Goal: Task Accomplishment & Management: Complete application form

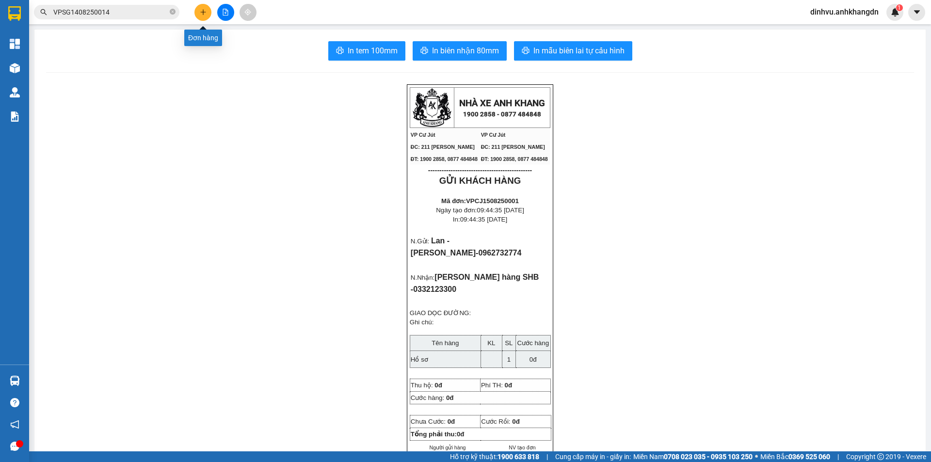
click at [202, 12] on icon "plus" at bounding box center [203, 12] width 7 height 7
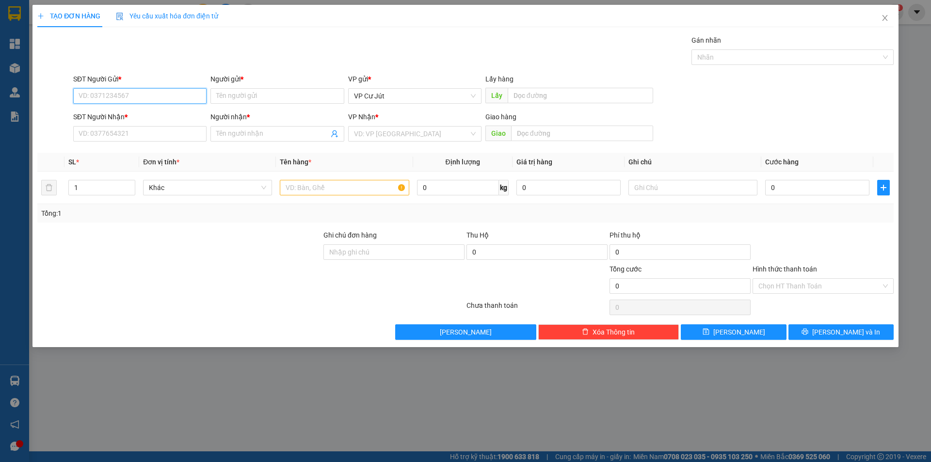
click at [162, 95] on input "SĐT Người Gửi *" at bounding box center [139, 96] width 133 height 16
click at [146, 131] on input "SĐT Người Nhận *" at bounding box center [139, 134] width 133 height 16
click at [146, 133] on input "SĐT Người Nhận *" at bounding box center [139, 134] width 133 height 16
click at [114, 92] on input "SĐT Người Gửi *" at bounding box center [139, 96] width 133 height 16
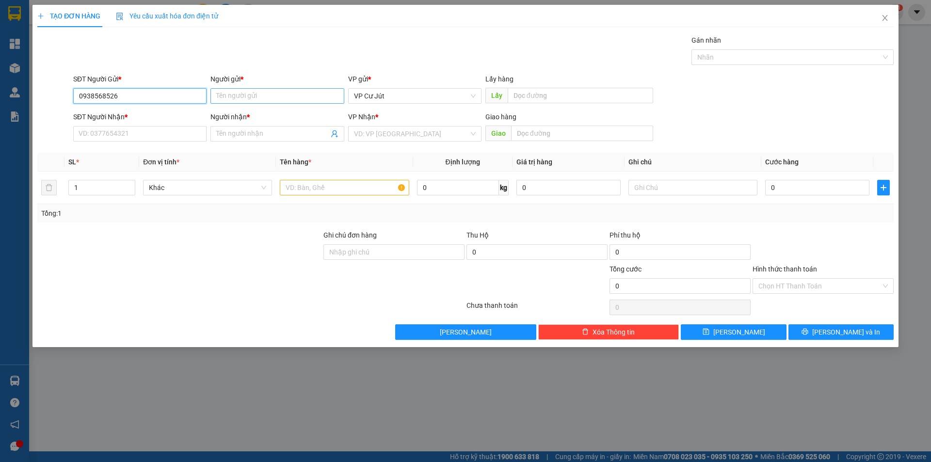
type input "0938568526"
click at [245, 93] on input "Người gửi *" at bounding box center [276, 96] width 133 height 16
type input "D"
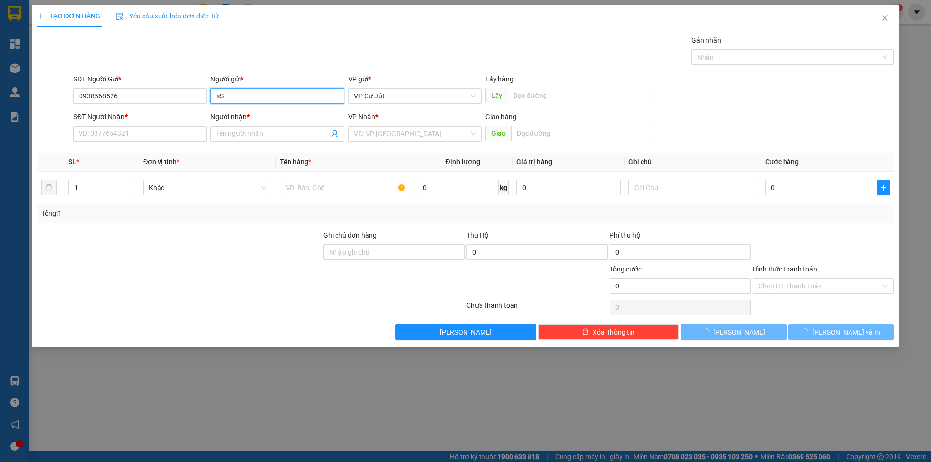
type input "s"
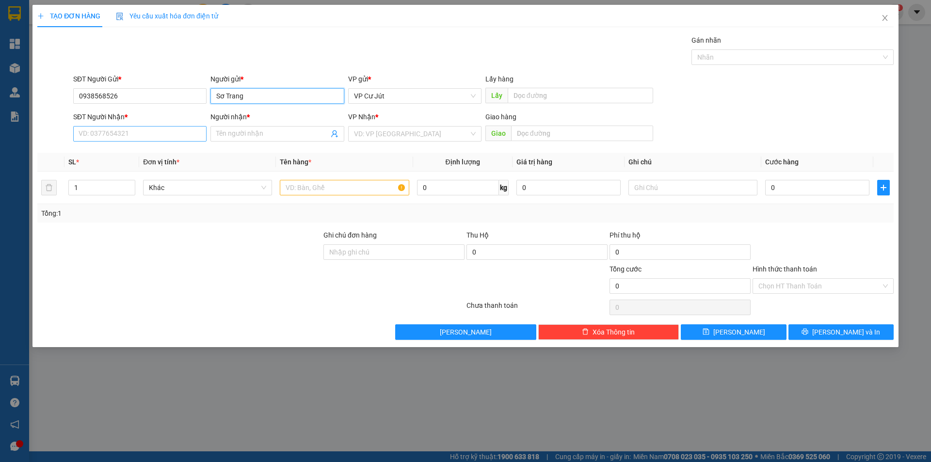
type input "Sơ Trang"
click at [133, 130] on input "SĐT Người Nhận *" at bounding box center [139, 134] width 133 height 16
type input "0588141914"
click at [157, 159] on div "0588141914 - THƯỜNG" at bounding box center [139, 153] width 133 height 16
type input "THƯỜNG"
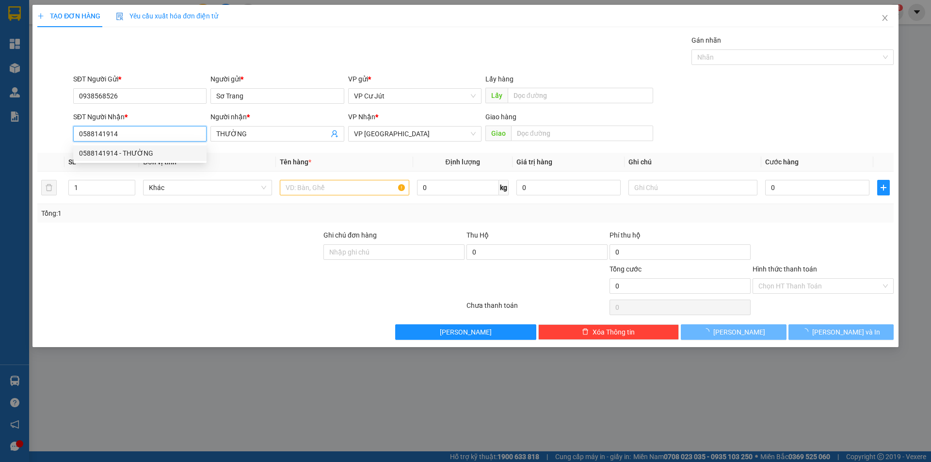
type input "50.000"
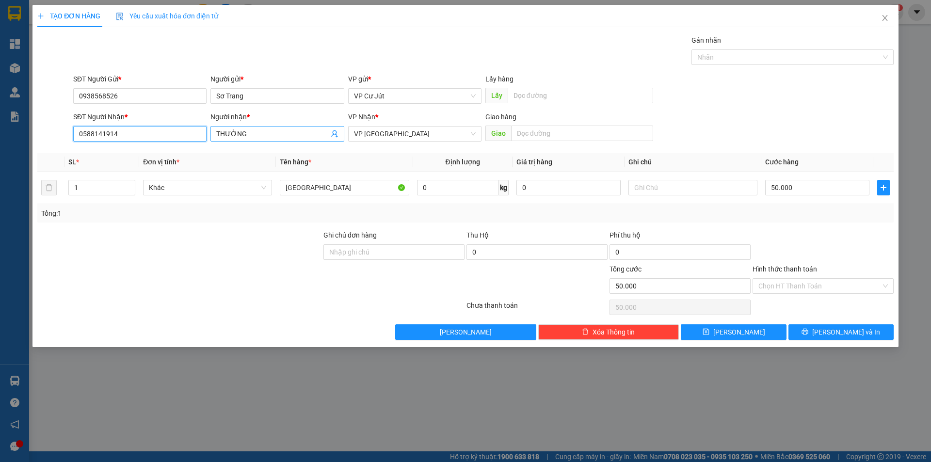
type input "0588141914"
click at [235, 136] on input "THƯỜNG" at bounding box center [272, 133] width 112 height 11
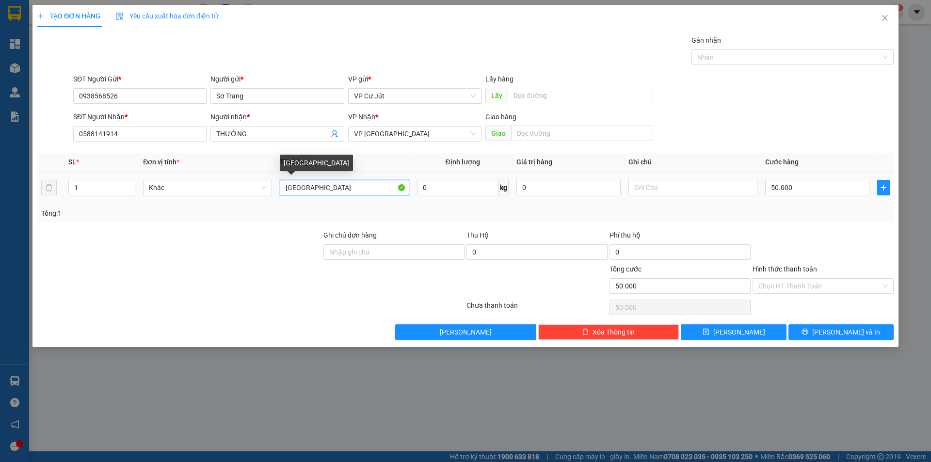
click at [316, 188] on input "[GEOGRAPHIC_DATA]" at bounding box center [344, 188] width 129 height 16
type input "T"
type input "Thùng xốp"
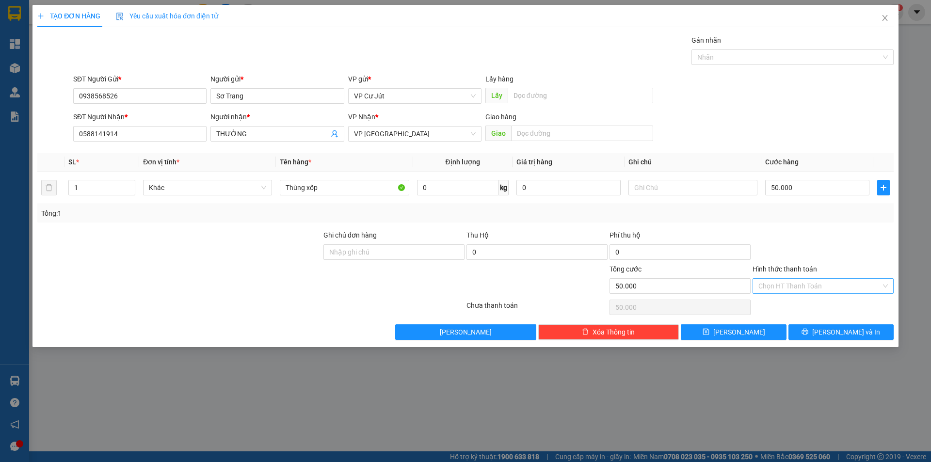
click at [825, 294] on div "Hình thức thanh toán Chọn HT Thanh Toán" at bounding box center [822, 281] width 141 height 34
click at [825, 290] on input "Hình thức thanh toán" at bounding box center [819, 286] width 123 height 15
click at [796, 304] on div "Tại văn phòng" at bounding box center [822, 305] width 129 height 11
type input "0"
click at [714, 100] on div "SĐT Người Gửi * 0938568526 Người gửi * Sơ Trang VP gửi * VP Cư Jút Lấy hàng Lấy" at bounding box center [483, 91] width 824 height 34
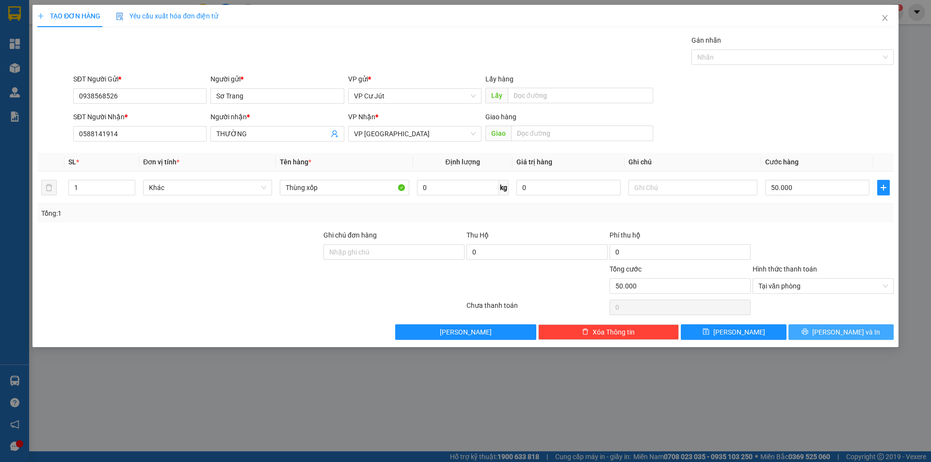
click at [833, 330] on span "[PERSON_NAME] và In" at bounding box center [846, 332] width 68 height 11
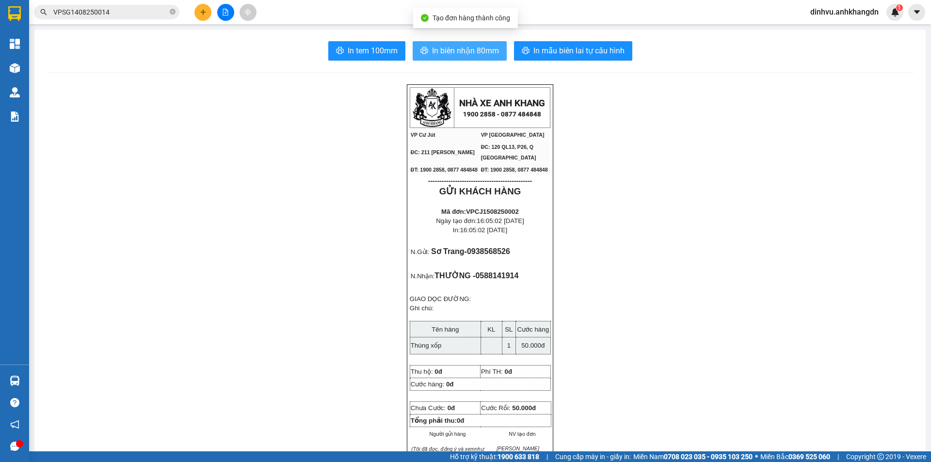
click at [470, 54] on span "In biên nhận 80mm" at bounding box center [465, 51] width 67 height 12
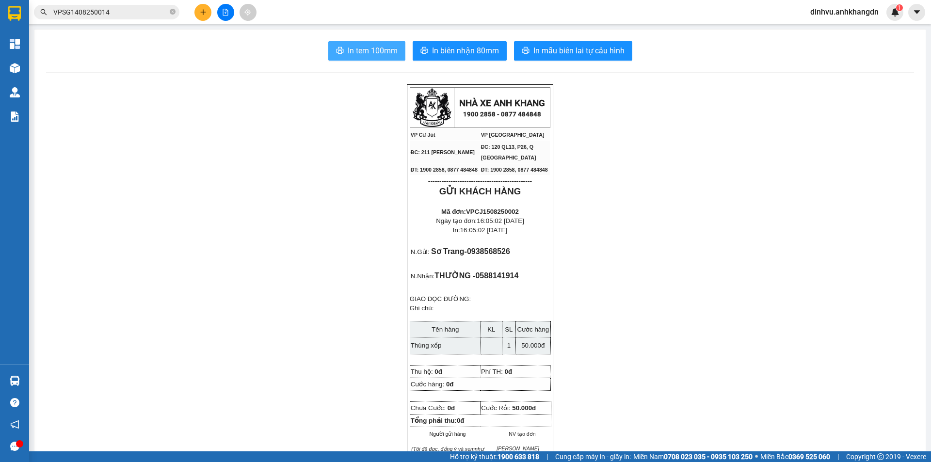
click at [349, 54] on span "In tem 100mm" at bounding box center [373, 51] width 50 height 12
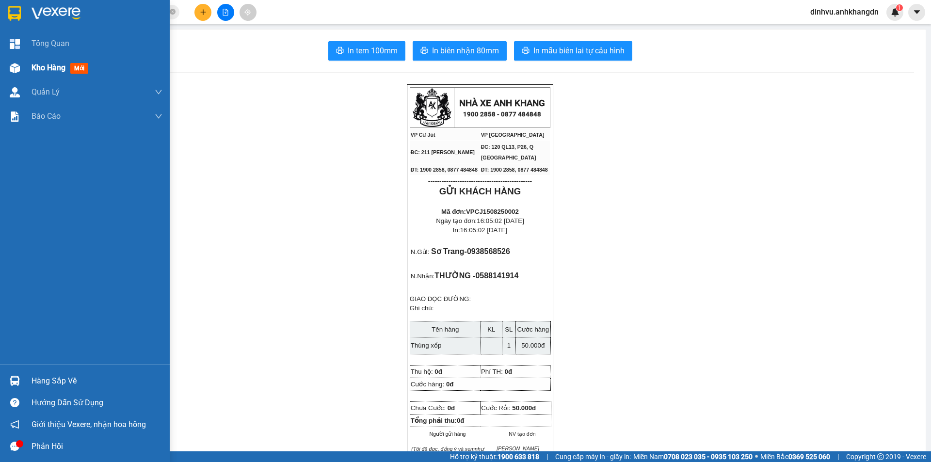
drag, startPoint x: 35, startPoint y: 71, endPoint x: 42, endPoint y: 69, distance: 6.8
click at [36, 70] on span "Kho hàng" at bounding box center [49, 67] width 34 height 9
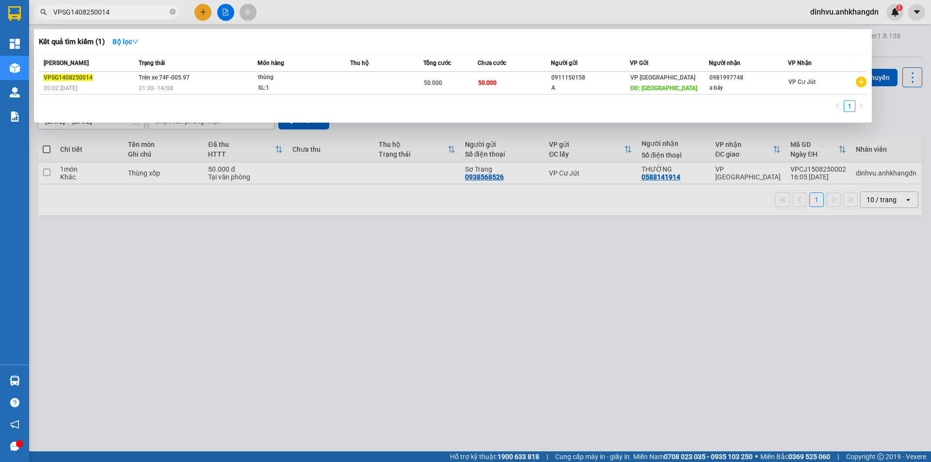
drag, startPoint x: 142, startPoint y: 10, endPoint x: 50, endPoint y: 12, distance: 91.6
click at [50, 12] on span "VPSG1408250014" at bounding box center [106, 12] width 145 height 15
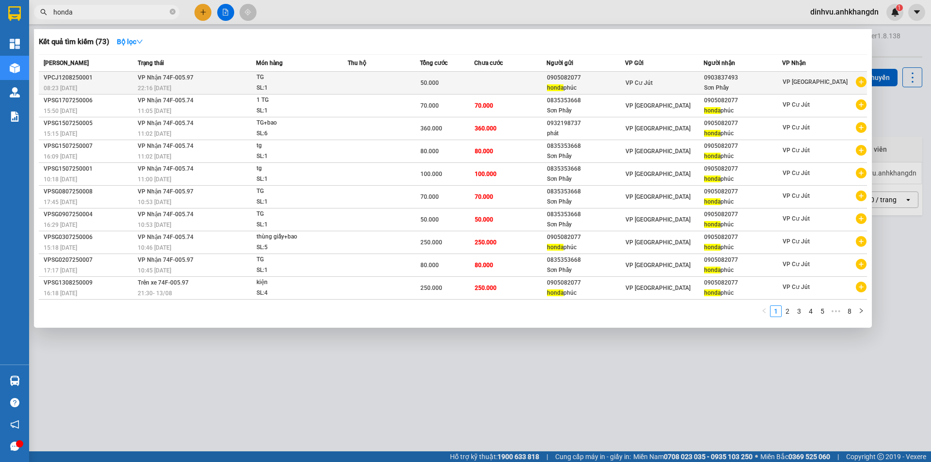
type input "honda"
click at [859, 81] on icon "plus-circle" at bounding box center [860, 82] width 11 height 11
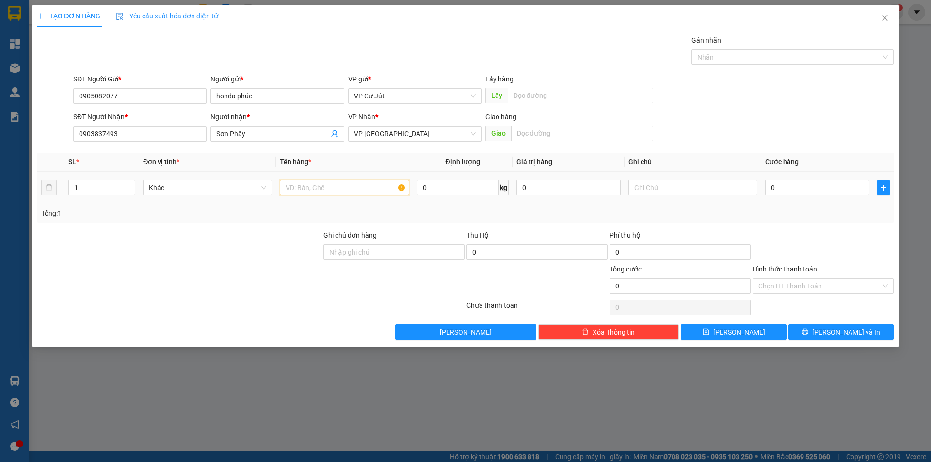
click at [303, 186] on input "text" at bounding box center [344, 188] width 129 height 16
type input "t"
type input "Thùng xốp"
click at [794, 181] on input "0" at bounding box center [817, 188] width 104 height 16
type input "8"
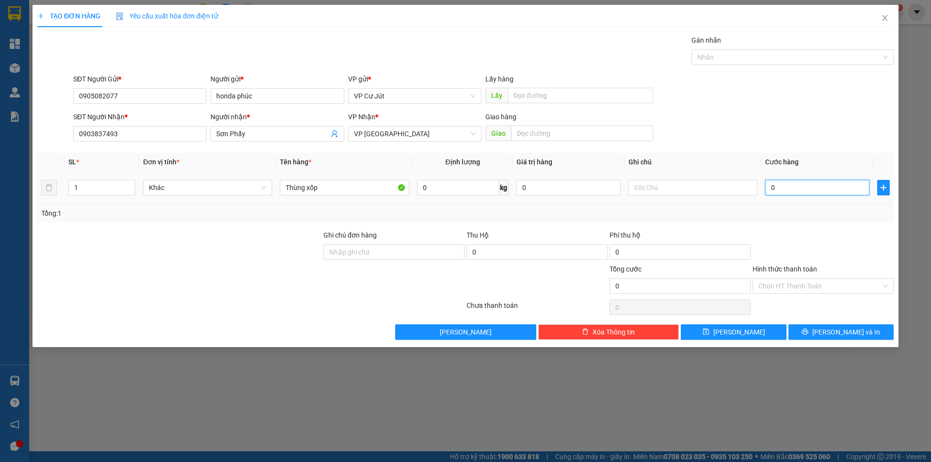
type input "8"
type input "80"
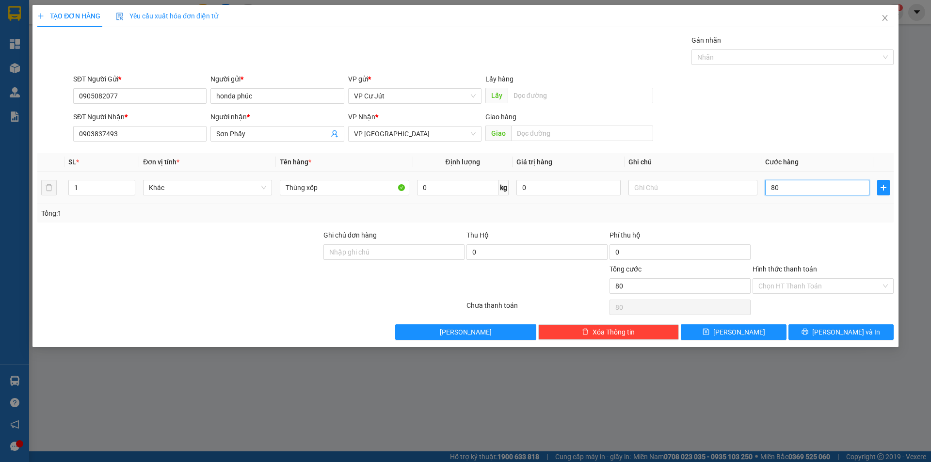
type input "800"
type input "8.000"
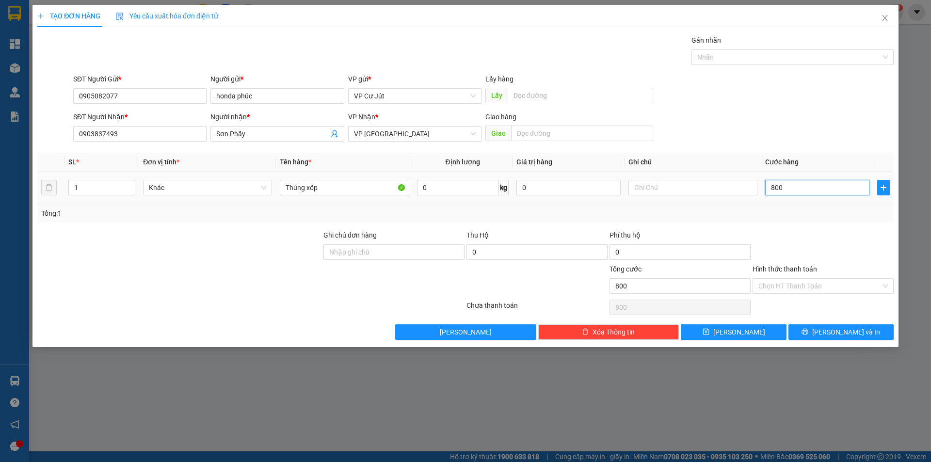
type input "8.000"
type input "80.000"
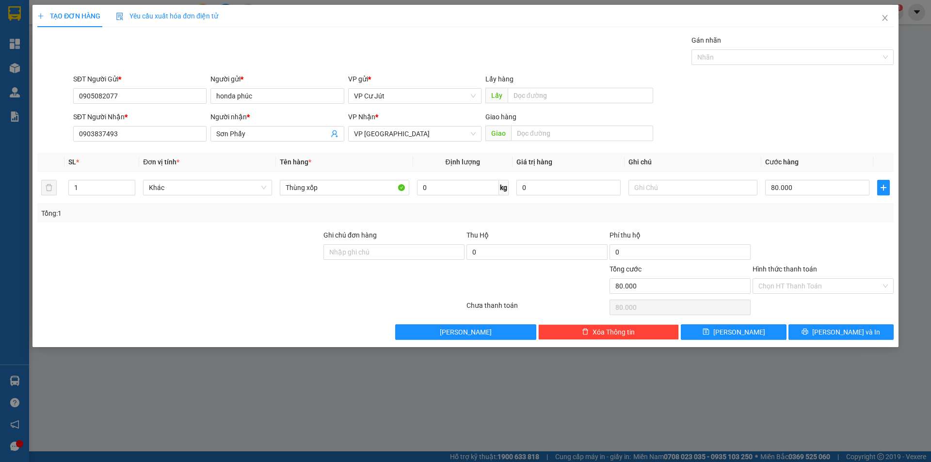
click at [792, 125] on div "SĐT Người Nhận * 0903837493 Người nhận * Sơn Phẩy VP Nhận * VP [GEOGRAPHIC_DATA…" at bounding box center [483, 128] width 824 height 34
click at [790, 286] on input "Hình thức thanh toán" at bounding box center [819, 286] width 123 height 15
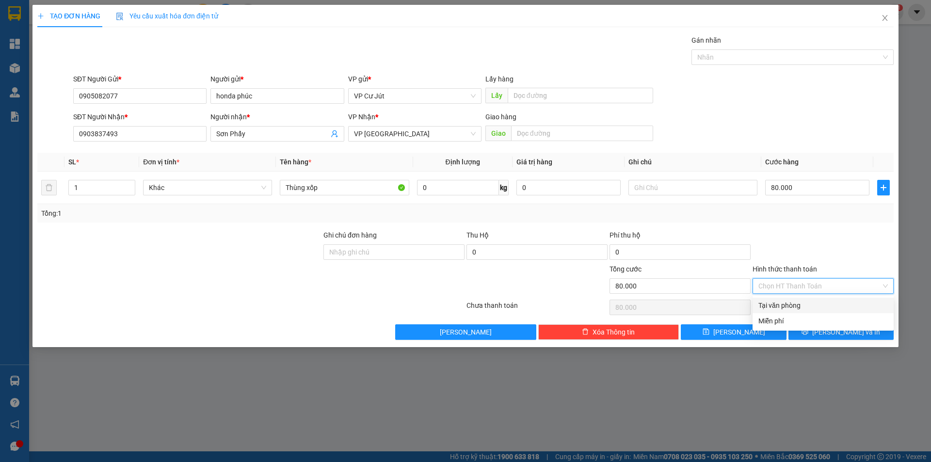
click at [783, 306] on div "Tại văn phòng" at bounding box center [822, 305] width 129 height 11
type input "0"
drag, startPoint x: 837, startPoint y: 328, endPoint x: 710, endPoint y: 285, distance: 134.1
click at [837, 328] on span "[PERSON_NAME] và In" at bounding box center [846, 332] width 68 height 11
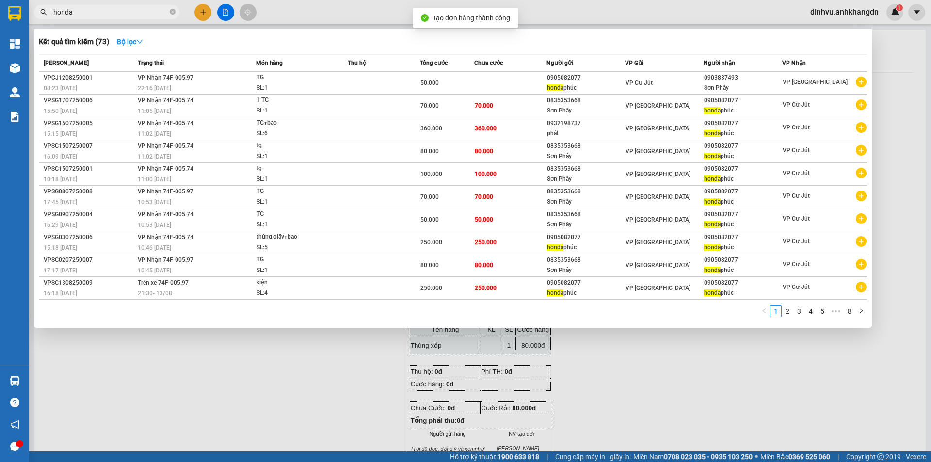
drag, startPoint x: 615, startPoint y: 417, endPoint x: 515, endPoint y: 222, distance: 218.5
click at [603, 376] on div at bounding box center [465, 231] width 931 height 462
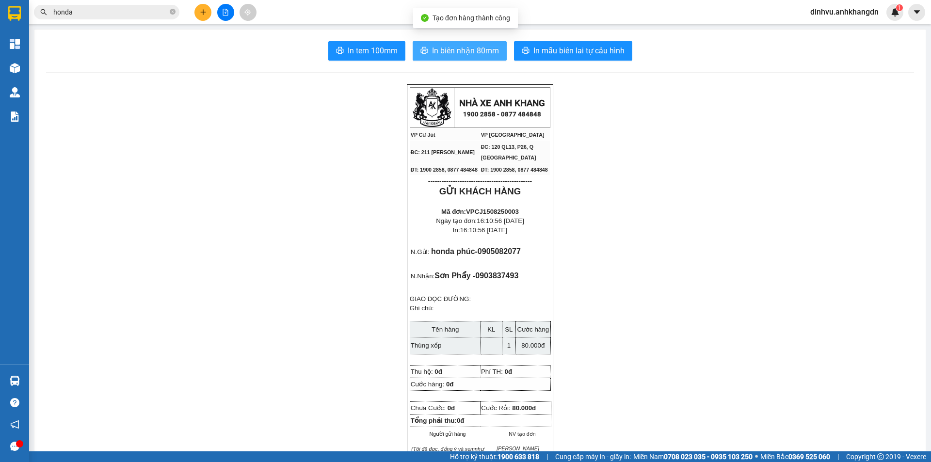
click at [473, 52] on span "In biên nhận 80mm" at bounding box center [465, 51] width 67 height 12
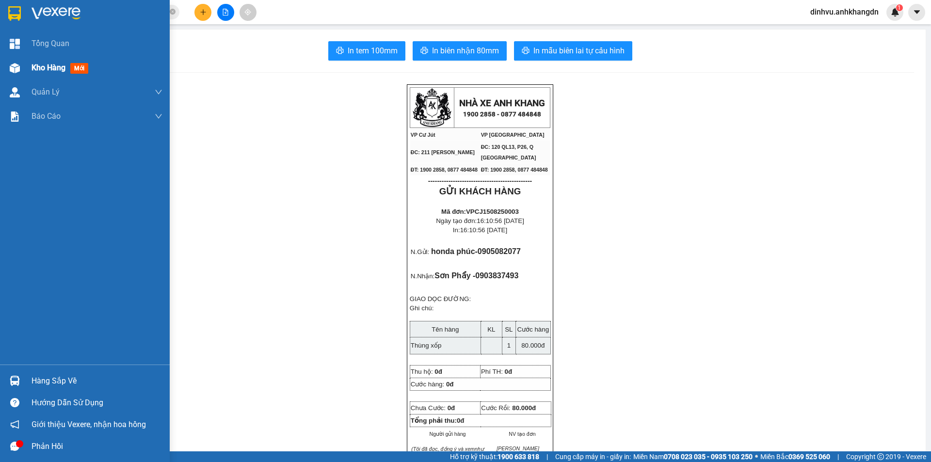
click at [33, 68] on span "Kho hàng" at bounding box center [49, 67] width 34 height 9
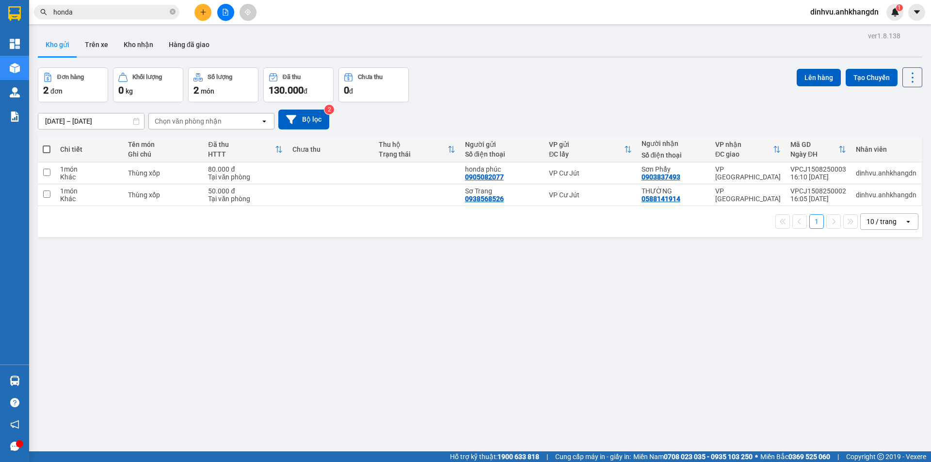
click at [484, 63] on div "ver 1.8.138 Kho gửi Trên xe Kho nhận Hàng đã giao Đơn hàng 2 đơn Khối lượng 0 k…" at bounding box center [480, 260] width 892 height 462
click at [838, 176] on button at bounding box center [845, 173] width 14 height 17
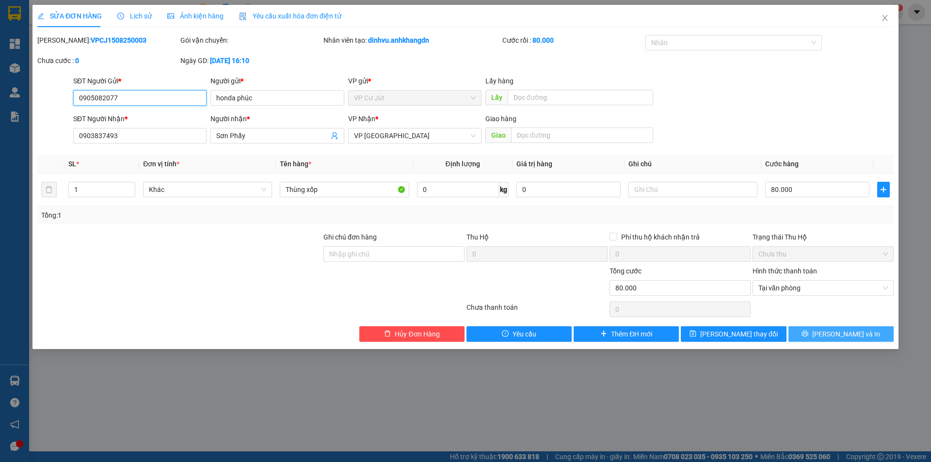
type input "0905082077"
type input "honda phúc"
type input "0903837493"
type input "Sơn Phẩy"
type input "80.000"
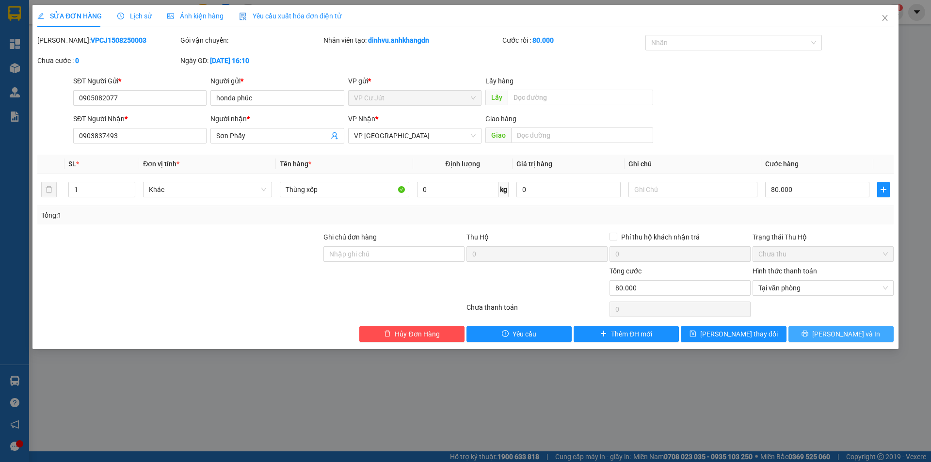
click at [835, 337] on span "[PERSON_NAME] và In" at bounding box center [846, 334] width 68 height 11
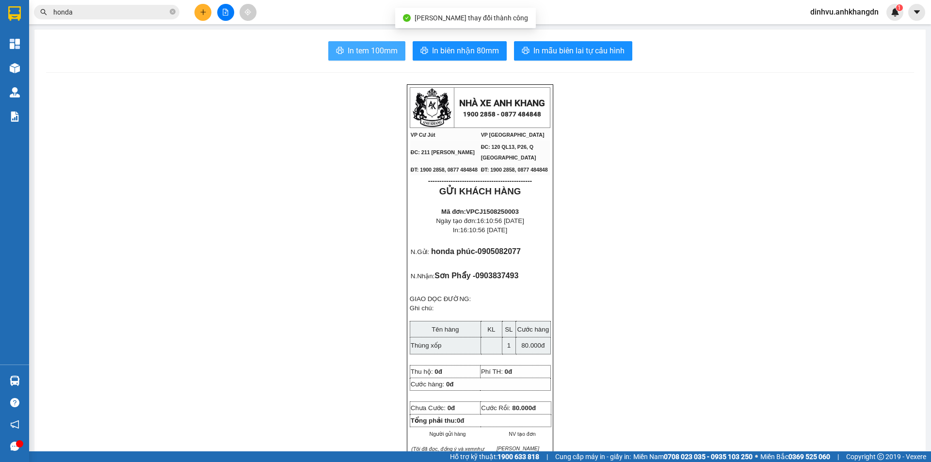
click at [336, 50] on icon "printer" at bounding box center [339, 50] width 7 height 7
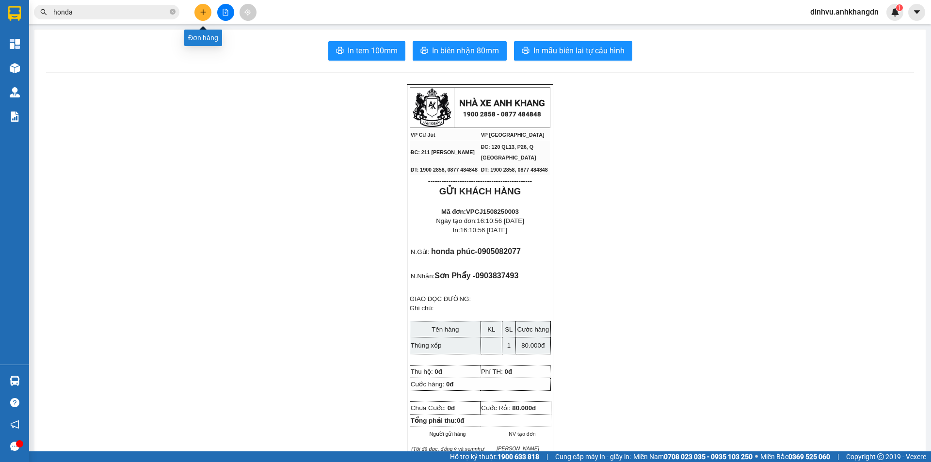
click at [202, 12] on icon "plus" at bounding box center [202, 12] width 5 height 0
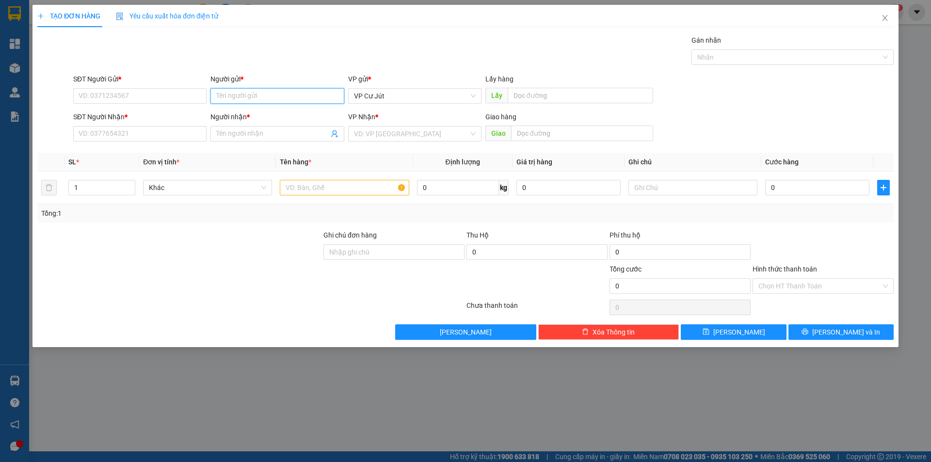
click at [285, 99] on input "Người gửi *" at bounding box center [276, 96] width 133 height 16
type input "nhật cường"
click at [887, 19] on icon "close" at bounding box center [885, 18] width 8 height 8
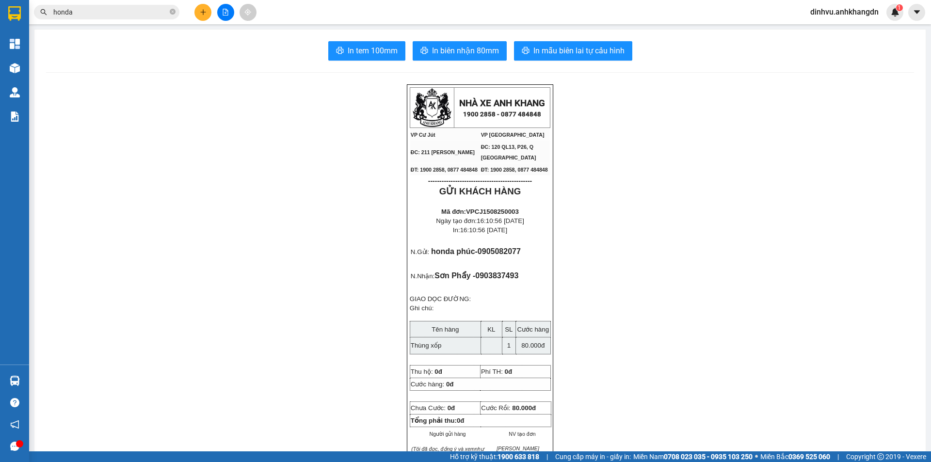
click at [172, 15] on icon "close-circle" at bounding box center [173, 12] width 6 height 6
click at [297, 9] on div "Kết quả tìm kiếm ( 73 ) Bộ lọc Mã ĐH Trạng thái Món hàng Thu hộ Tổng cước Chưa …" at bounding box center [465, 12] width 931 height 24
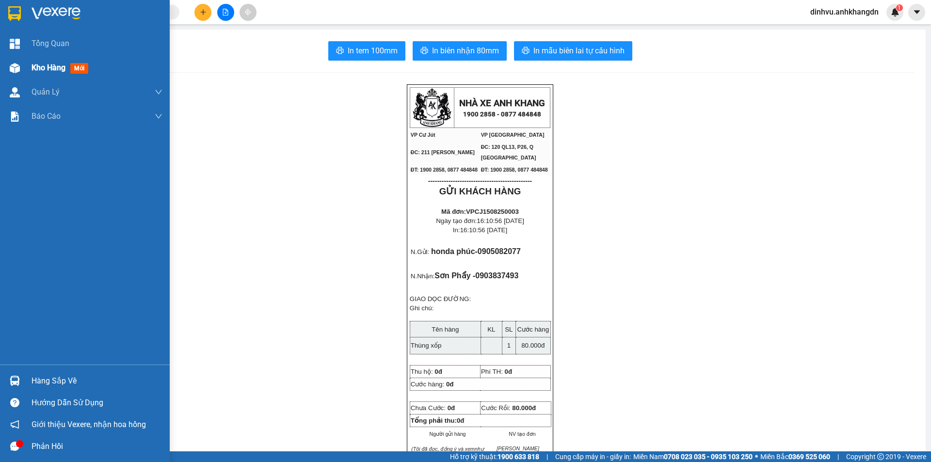
click at [45, 68] on span "Kho hàng" at bounding box center [49, 67] width 34 height 9
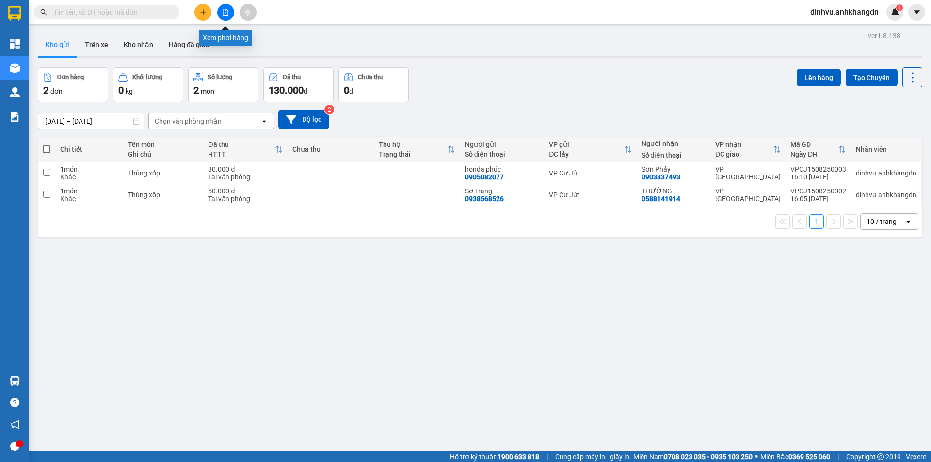
click at [228, 14] on icon "file-add" at bounding box center [225, 12] width 7 height 7
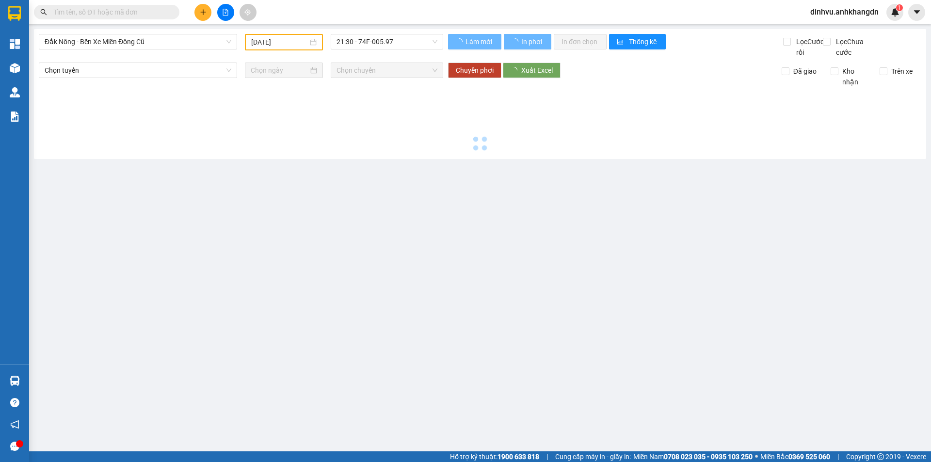
type input "[DATE]"
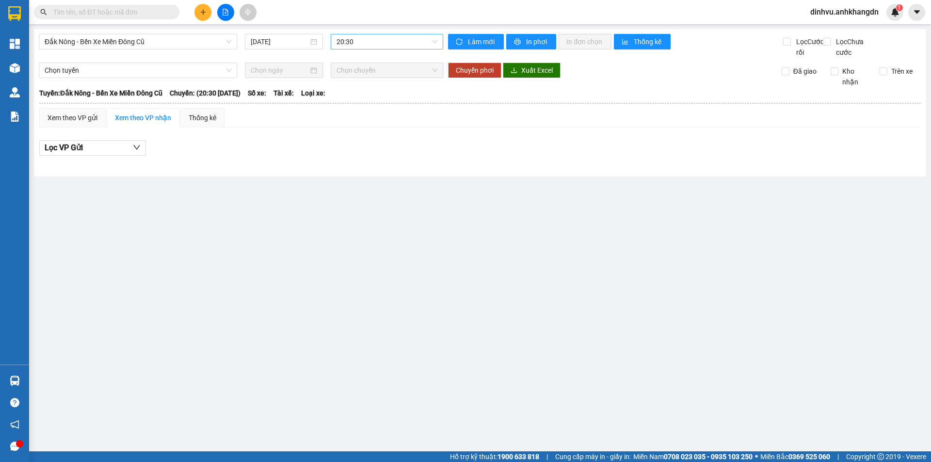
click at [352, 47] on span "20:30" at bounding box center [386, 41] width 101 height 15
click at [359, 96] on div "21:30" at bounding box center [374, 92] width 76 height 11
drag, startPoint x: 205, startPoint y: 47, endPoint x: 153, endPoint y: 69, distance: 56.6
click at [205, 47] on span "Đắk Nông - Bến Xe Miền Đông Cũ" at bounding box center [138, 41] width 187 height 15
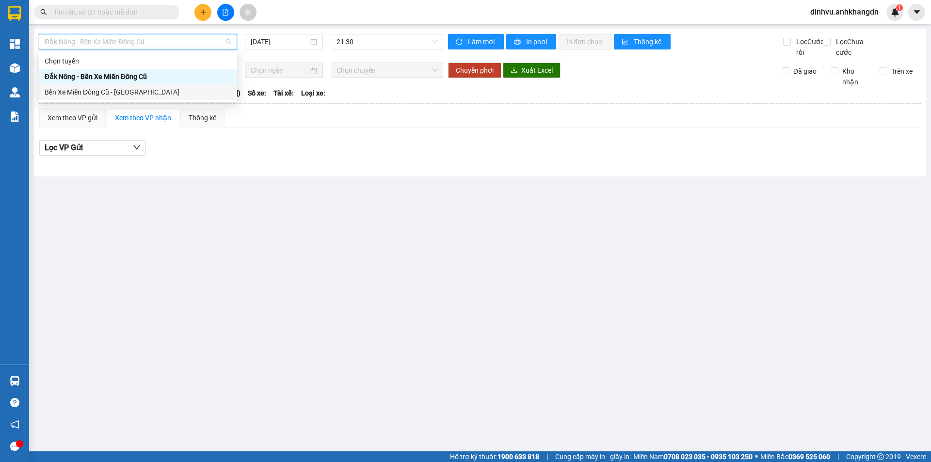
click at [123, 88] on div "Bến Xe Miền Đông Cũ - [GEOGRAPHIC_DATA]" at bounding box center [138, 92] width 187 height 11
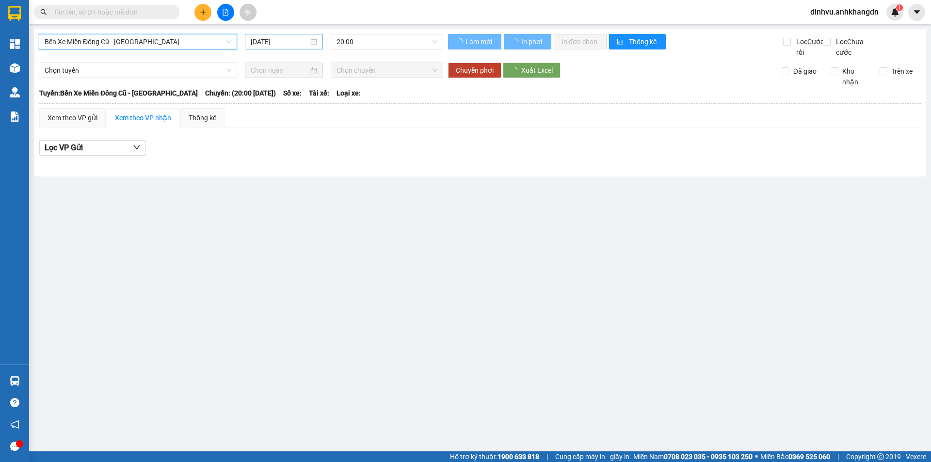
click at [259, 44] on input "[DATE]" at bounding box center [280, 41] width 58 height 11
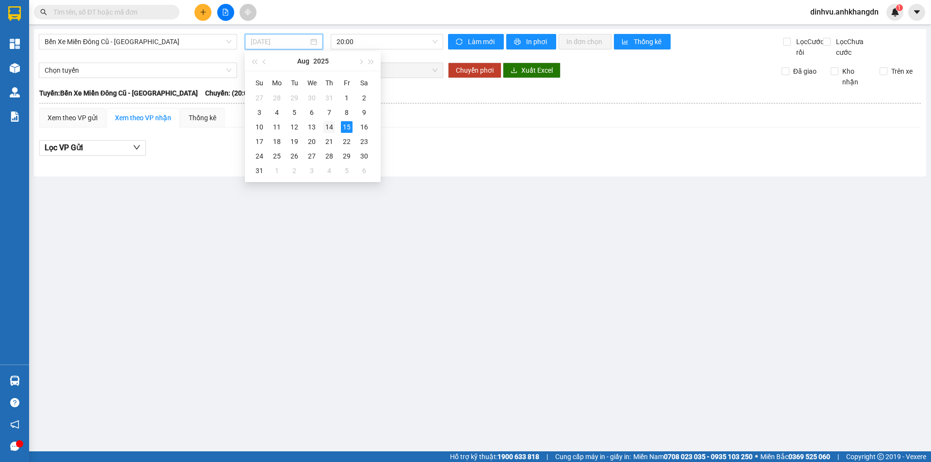
click at [332, 125] on div "14" at bounding box center [329, 127] width 12 height 12
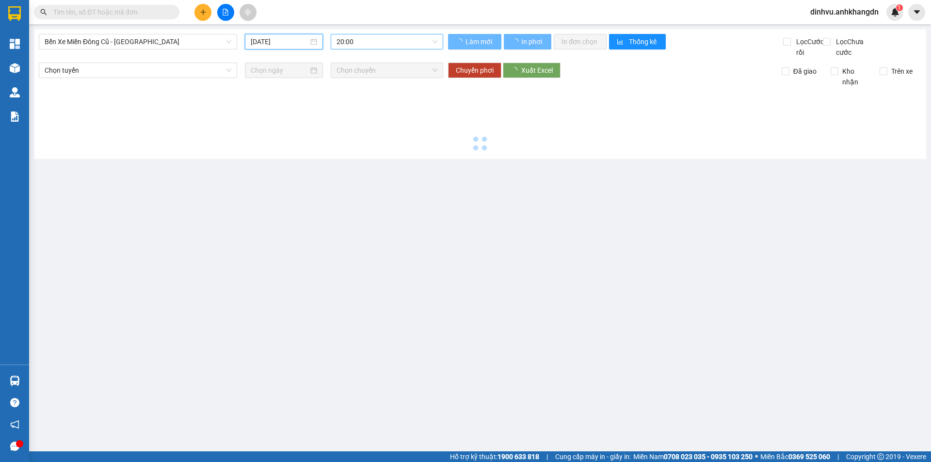
type input "[DATE]"
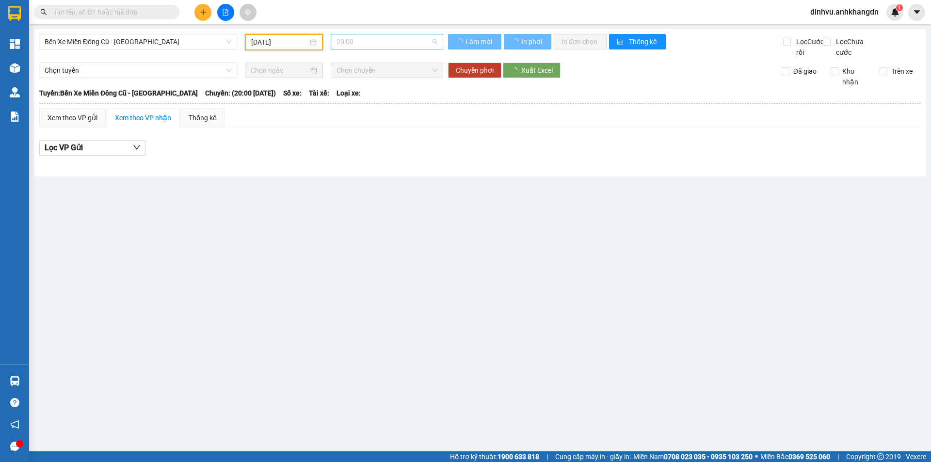
drag, startPoint x: 366, startPoint y: 45, endPoint x: 363, endPoint y: 94, distance: 49.6
click at [366, 44] on span "20:00" at bounding box center [386, 41] width 101 height 15
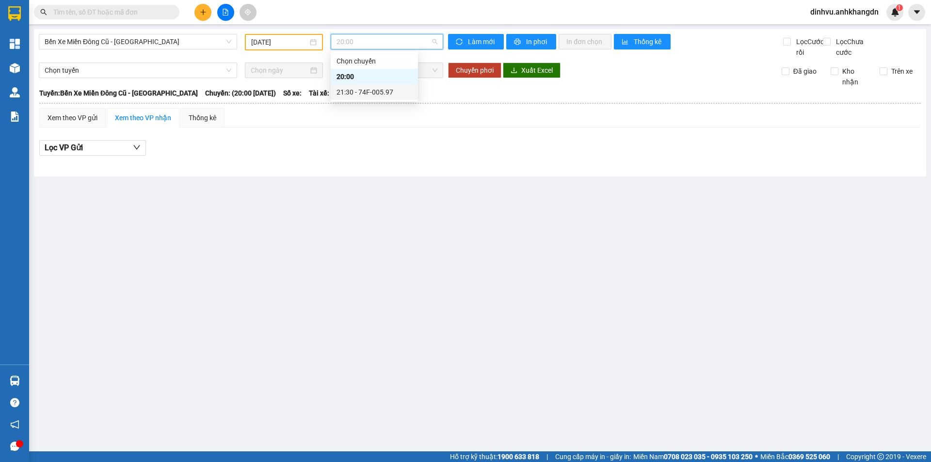
click at [363, 94] on div "21:30 - 74F-005.97" at bounding box center [374, 92] width 76 height 11
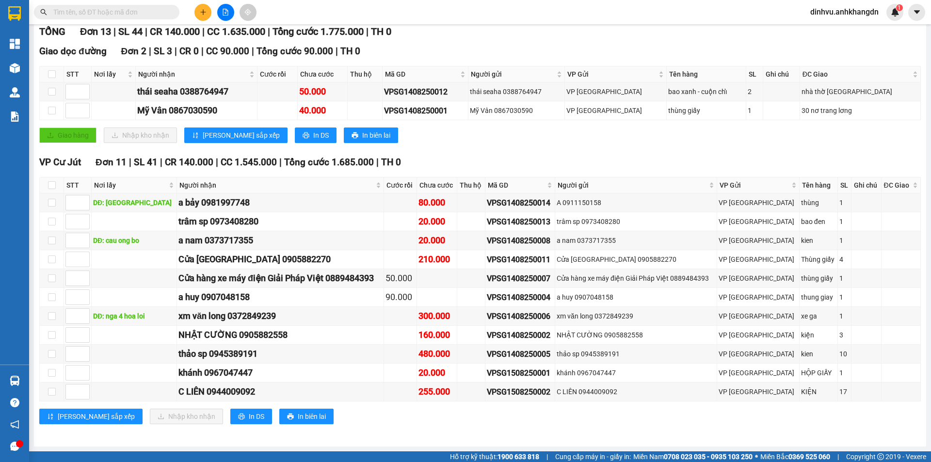
scroll to position [147, 0]
drag, startPoint x: 573, startPoint y: 337, endPoint x: 499, endPoint y: 339, distance: 74.2
click at [499, 339] on tr "NHẬT CƯỜNG 0905882558 160.000 VPSG1408250002 NHẬT CƯỜNG 0905882558 VP [GEOGRAPH…" at bounding box center [480, 335] width 881 height 19
click at [109, 11] on input "text" at bounding box center [110, 12] width 114 height 11
paste input "a nhân lên vé và đã thu tiền"
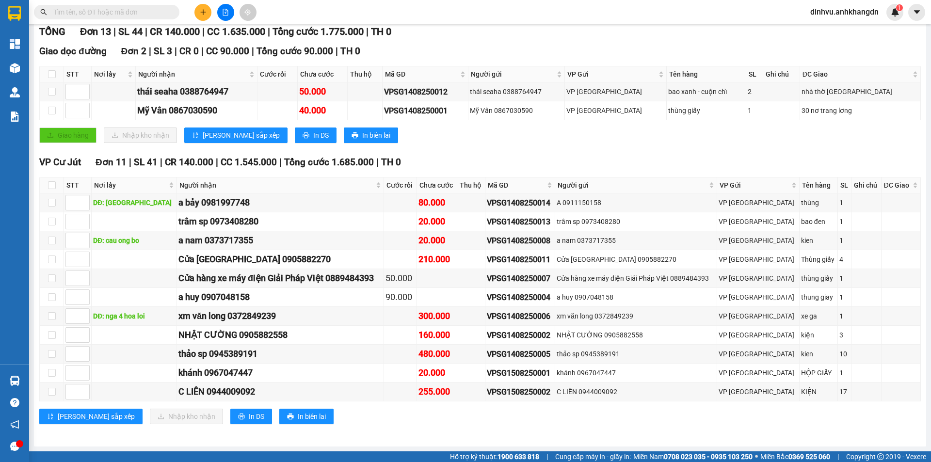
type input "a nhân lên vé và đã thu tiền"
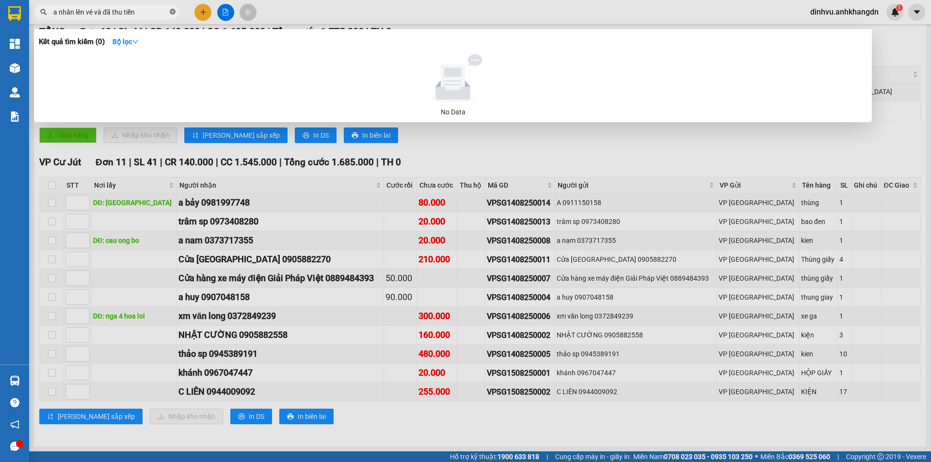
click at [170, 11] on icon "close-circle" at bounding box center [173, 12] width 6 height 6
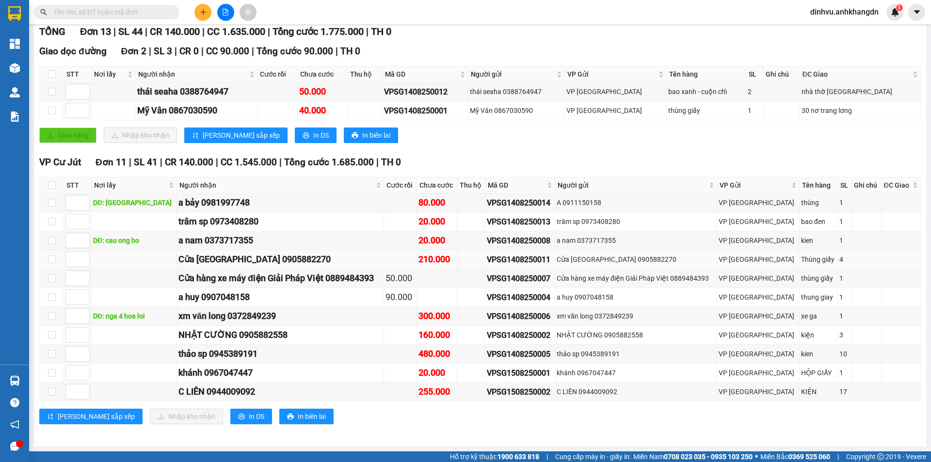
click at [553, 258] on div "VPSG1408250011" at bounding box center [520, 259] width 66 height 12
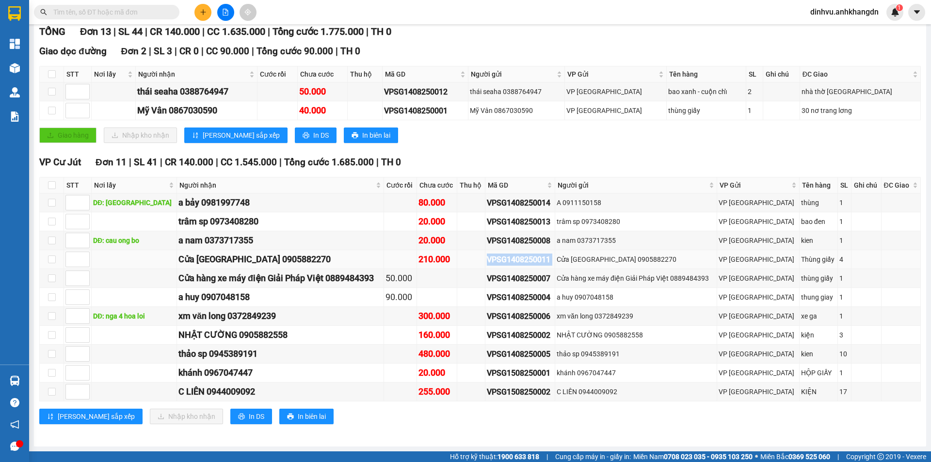
click at [553, 258] on div "VPSG1408250011" at bounding box center [520, 259] width 66 height 12
click at [553, 257] on div "VPSG1408250011" at bounding box center [520, 259] width 66 height 12
click at [553, 290] on td "VPSG1408250004" at bounding box center [520, 297] width 70 height 19
click at [555, 305] on td "VPSG1408250004" at bounding box center [520, 297] width 70 height 19
click at [557, 332] on tbody "DĐ: ngã tu chợ đình a bảy 0981997748 80.000 VPSG1408250014 A 0911150158 VP [GEO…" at bounding box center [480, 297] width 881 height 208
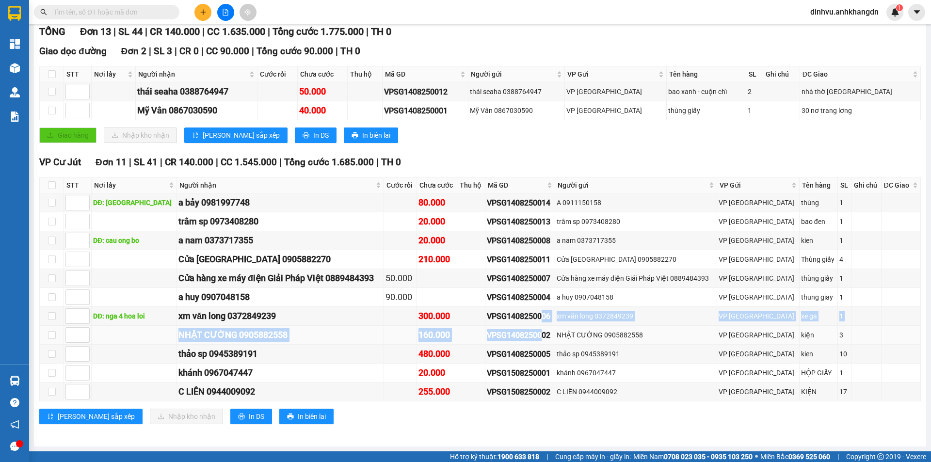
drag, startPoint x: 455, startPoint y: 333, endPoint x: 439, endPoint y: 333, distance: 16.0
click at [455, 333] on div "160.000" at bounding box center [436, 335] width 37 height 14
click at [349, 334] on div "NHẬT CƯỜNG 0905882558" at bounding box center [280, 335] width 204 height 14
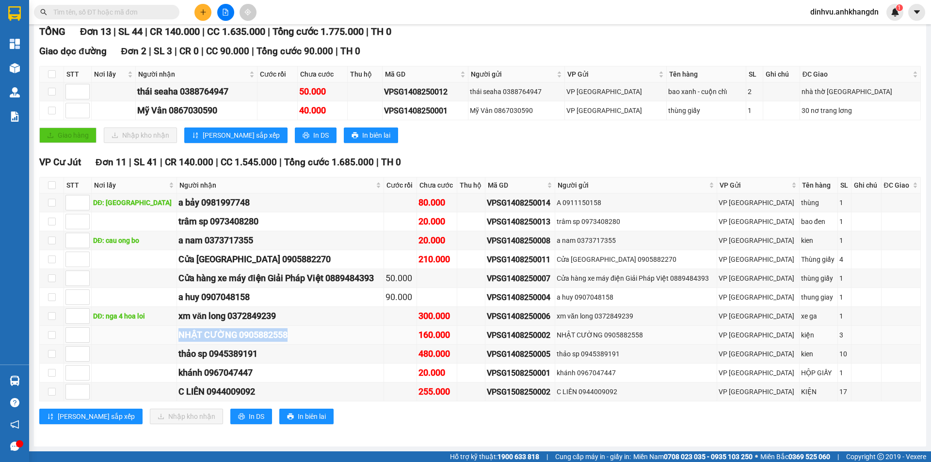
click at [347, 339] on div "NHẬT CƯỜNG 0905882558" at bounding box center [280, 335] width 204 height 14
drag, startPoint x: 543, startPoint y: 336, endPoint x: 503, endPoint y: 337, distance: 40.2
click at [503, 337] on div "VPSG1408250002" at bounding box center [520, 335] width 66 height 12
copy div "VPSG1408250002"
click at [84, 8] on input "text" at bounding box center [110, 12] width 114 height 11
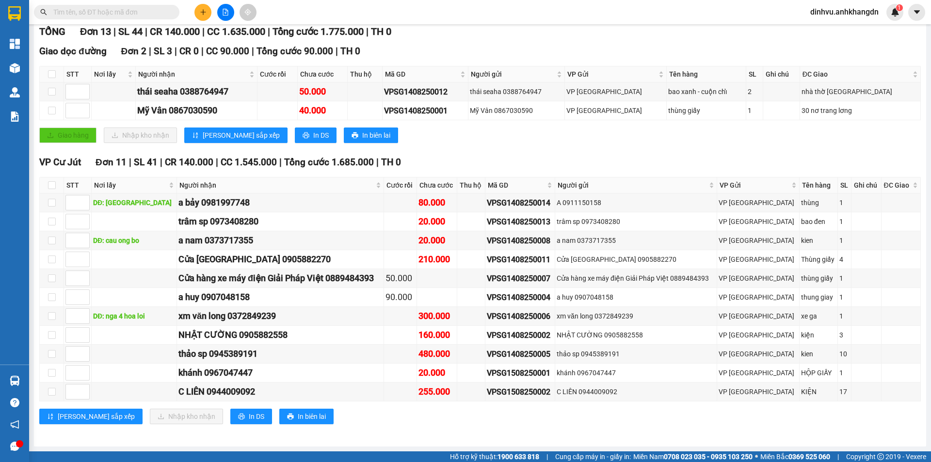
paste input "VPSG1408250002"
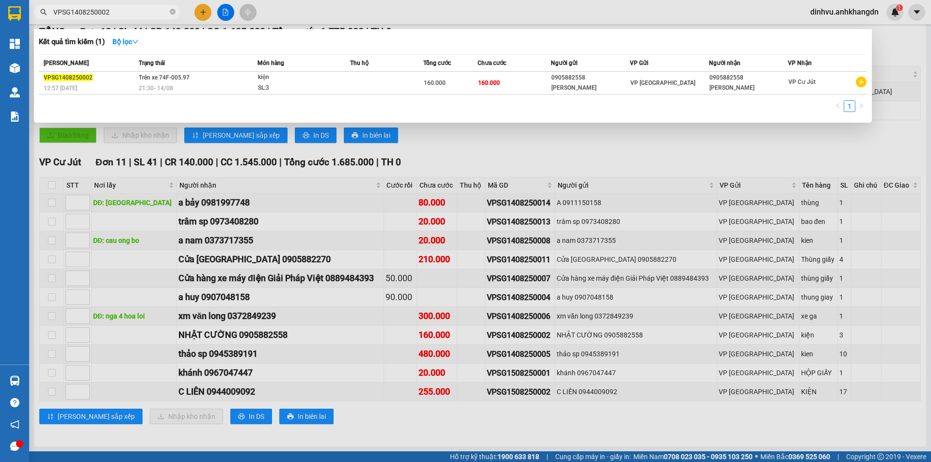
type input "VPSG1408250002"
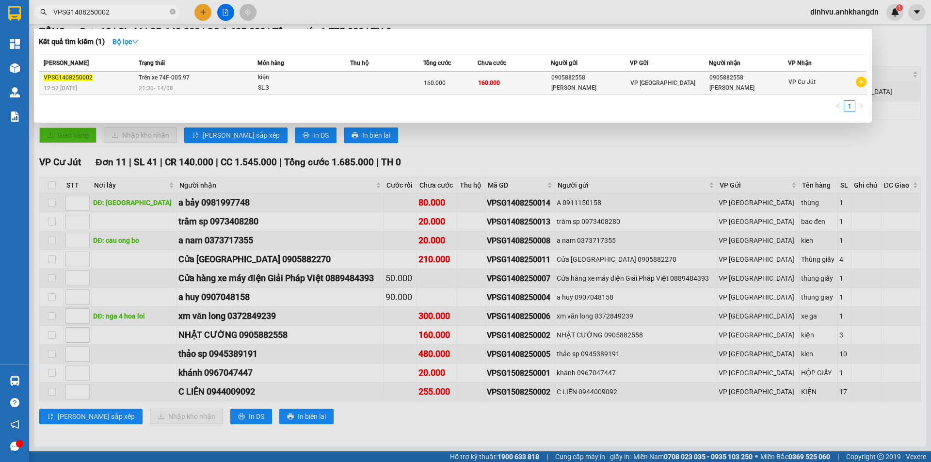
click at [233, 80] on td "Trên xe 74F-005.97 21:30 [DATE]" at bounding box center [197, 83] width 122 height 23
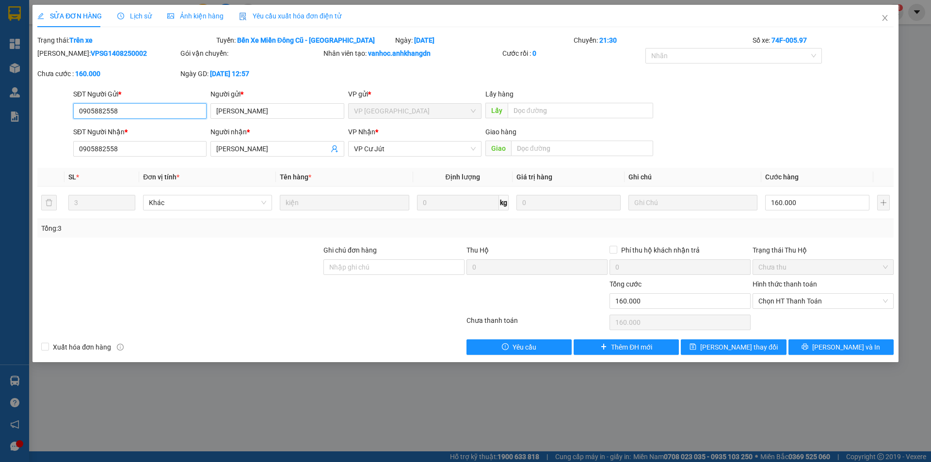
type input "0905882558"
type input "[PERSON_NAME]"
type input "0905882558"
type input "[PERSON_NAME]"
type input "160.000"
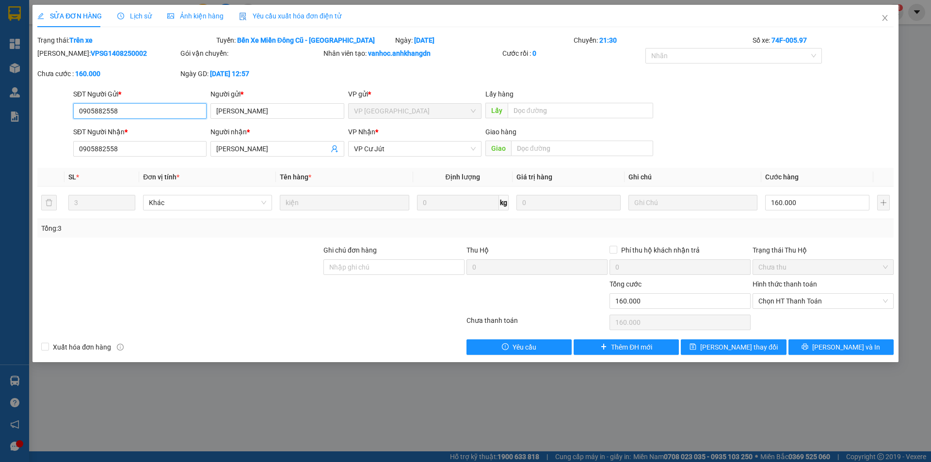
type input "160.000"
click at [866, 343] on button "[PERSON_NAME] và In" at bounding box center [840, 347] width 105 height 16
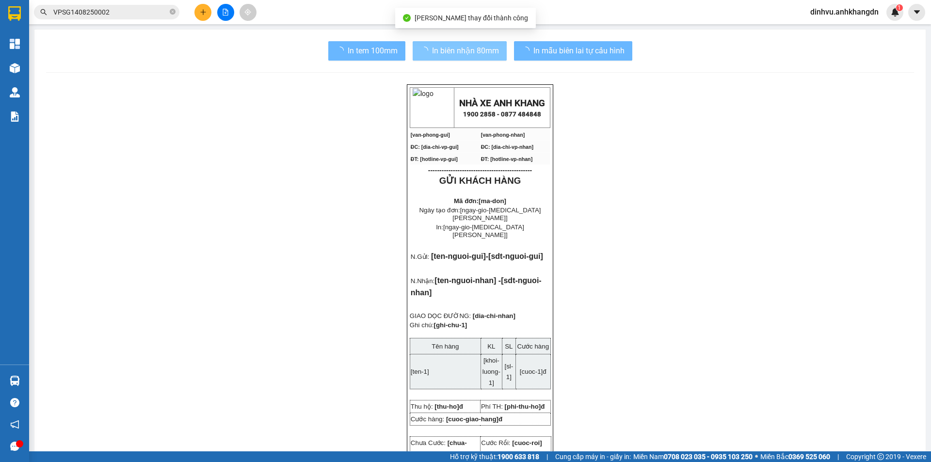
click at [469, 53] on span "In biên nhận 80mm" at bounding box center [465, 51] width 67 height 12
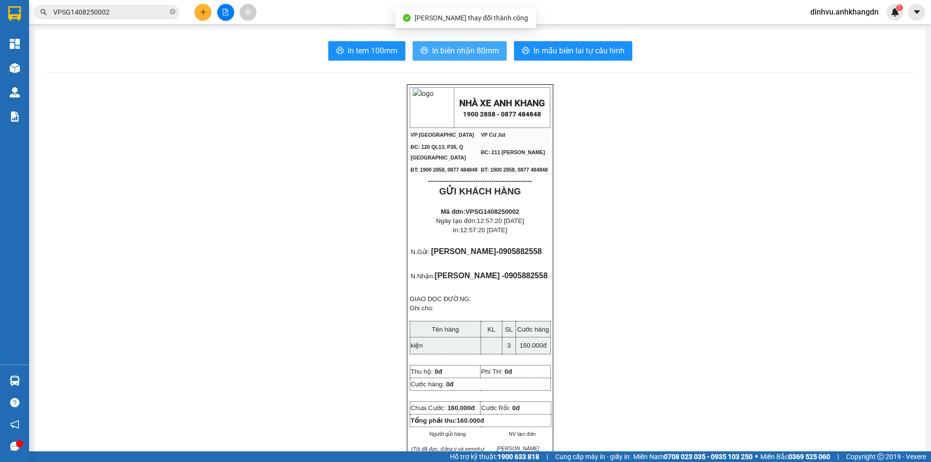
click at [469, 53] on span "In biên nhận 80mm" at bounding box center [465, 51] width 67 height 12
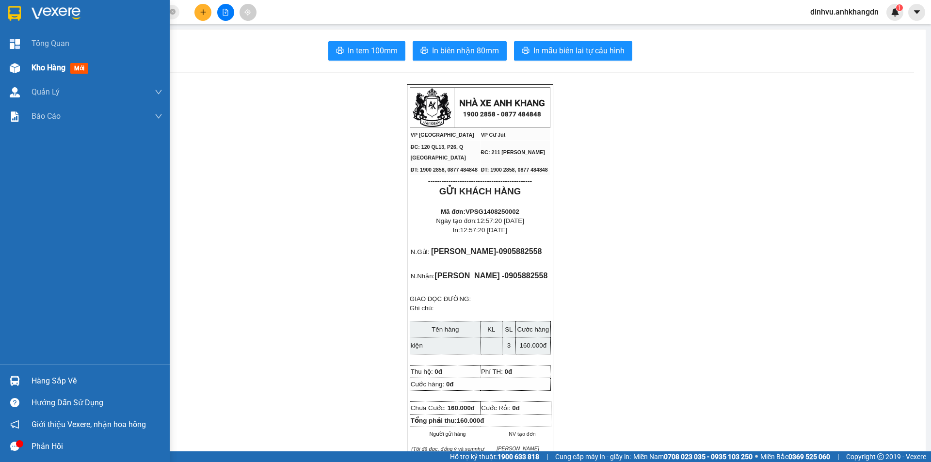
click at [49, 68] on span "Kho hàng" at bounding box center [49, 67] width 34 height 9
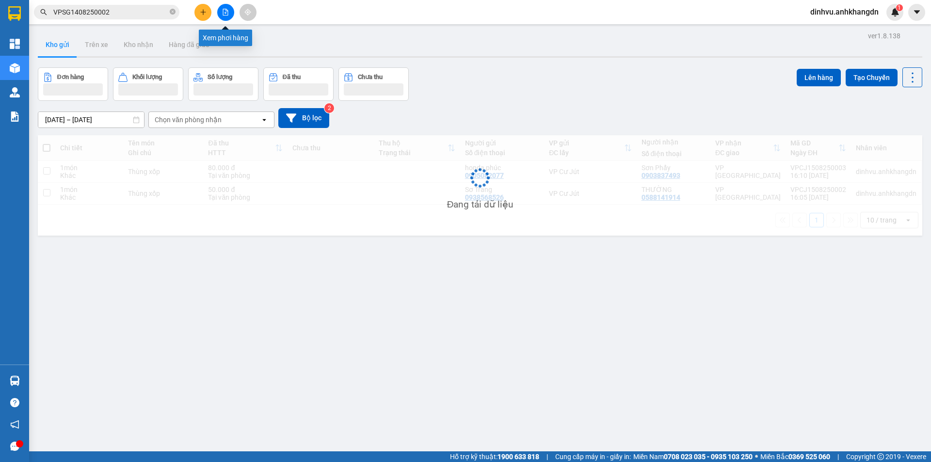
click at [229, 14] on button at bounding box center [225, 12] width 17 height 17
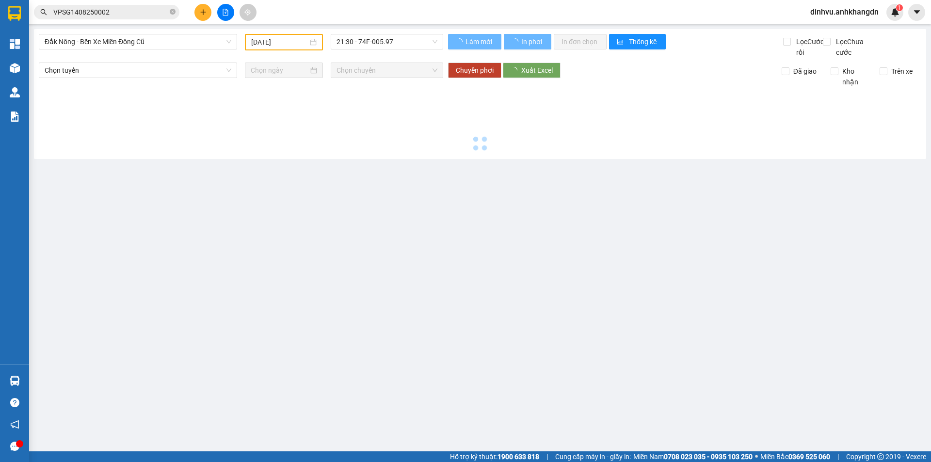
type input "[DATE]"
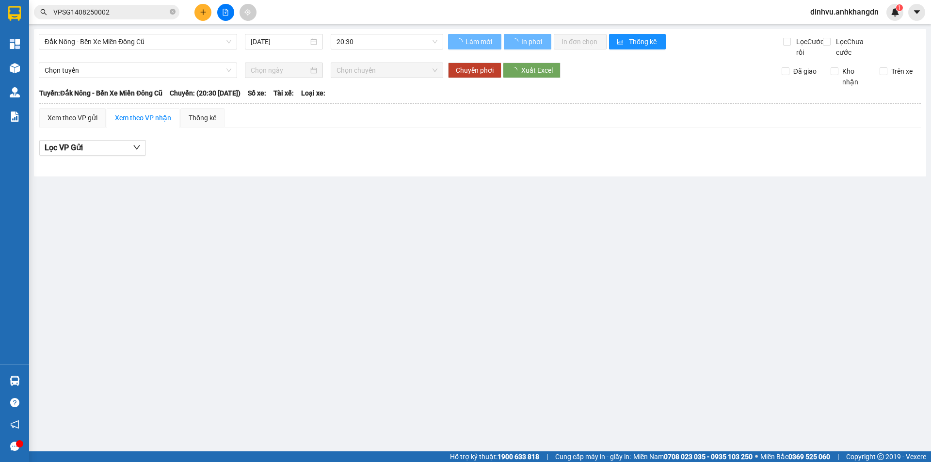
click at [211, 45] on span "Đắk Nông - Bến Xe Miền Đông Cũ" at bounding box center [138, 41] width 187 height 15
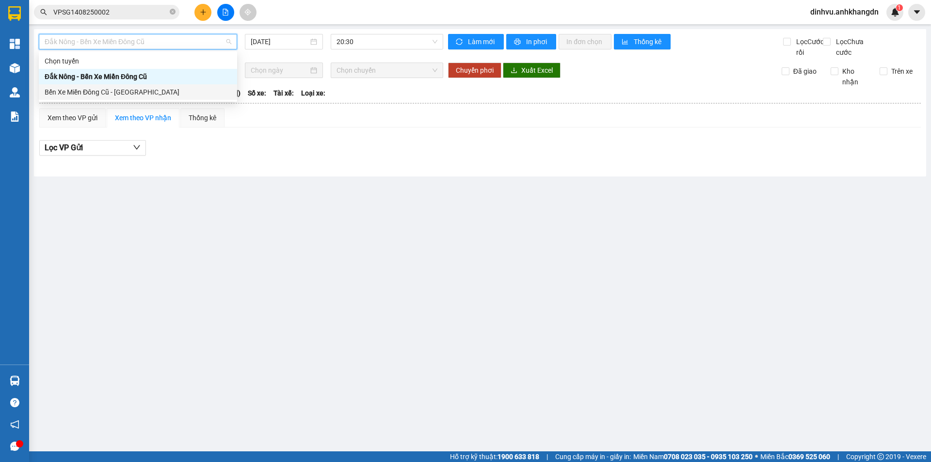
click at [164, 91] on div "Bến Xe Miền Đông Cũ - [GEOGRAPHIC_DATA]" at bounding box center [138, 92] width 187 height 11
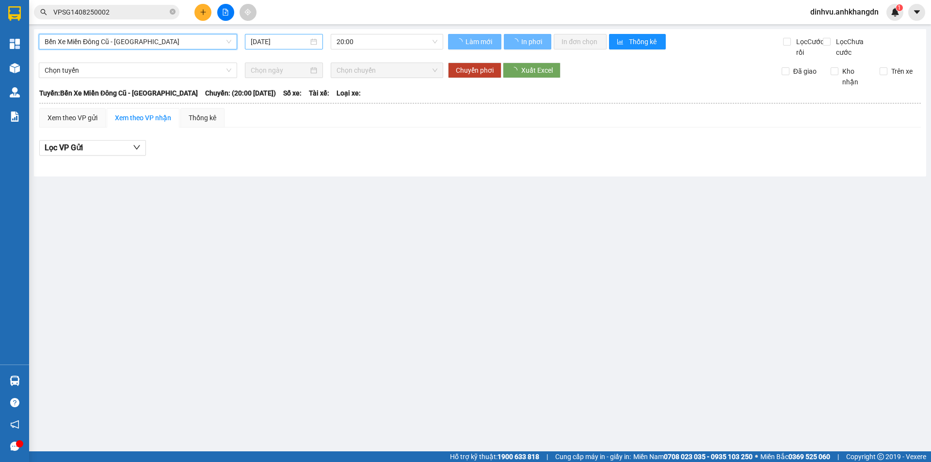
click at [283, 43] on input "[DATE]" at bounding box center [280, 41] width 58 height 11
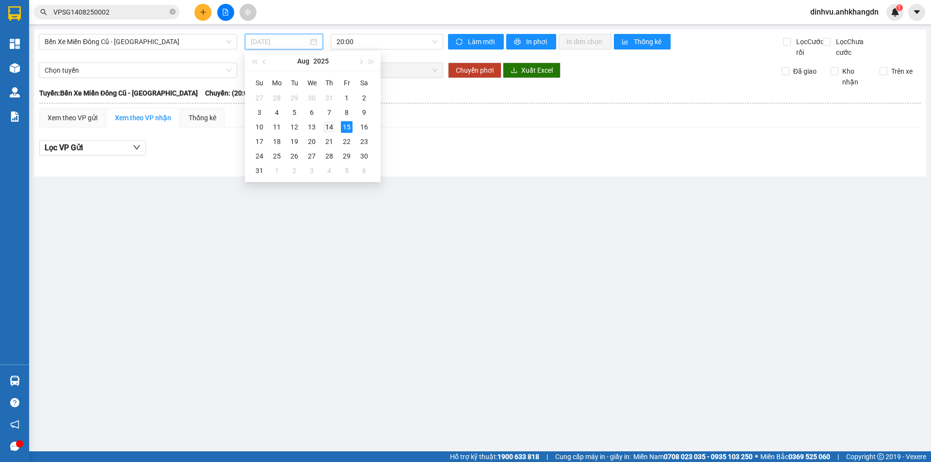
click at [325, 127] on div "14" at bounding box center [329, 127] width 12 height 12
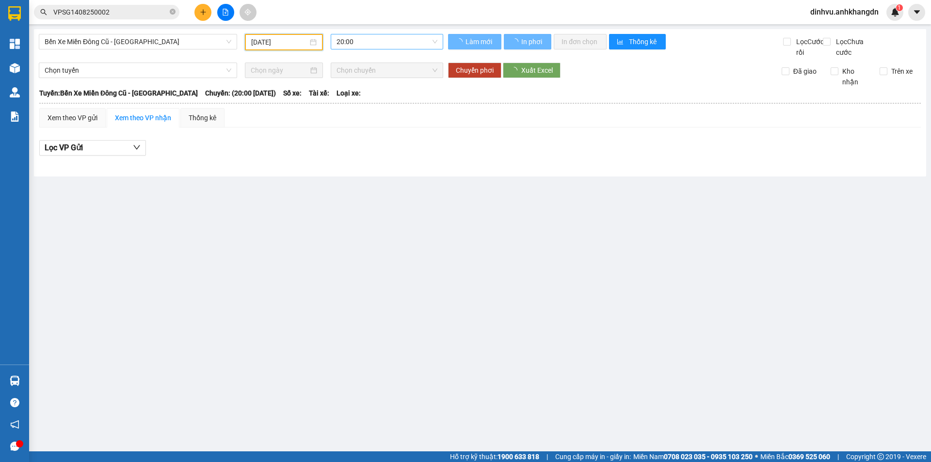
type input "[DATE]"
click at [366, 42] on span "20:00" at bounding box center [386, 41] width 101 height 15
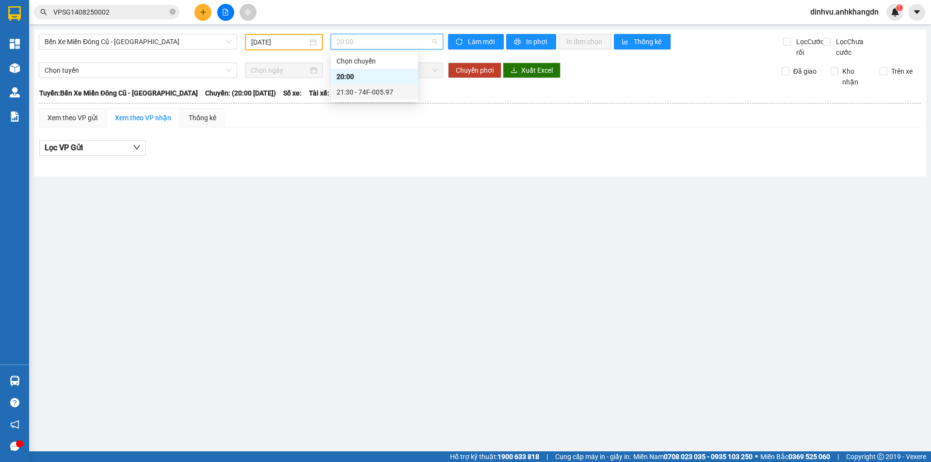
click at [366, 99] on div "21:30 - 74F-005.97" at bounding box center [374, 92] width 87 height 16
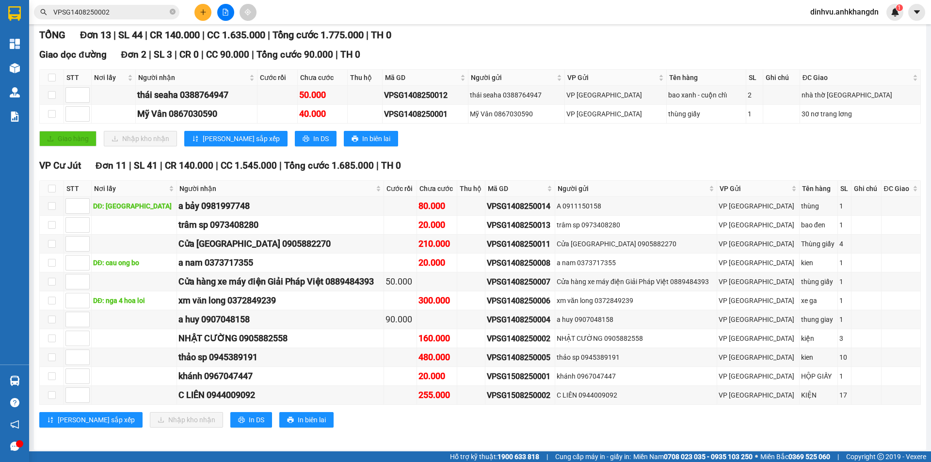
scroll to position [145, 0]
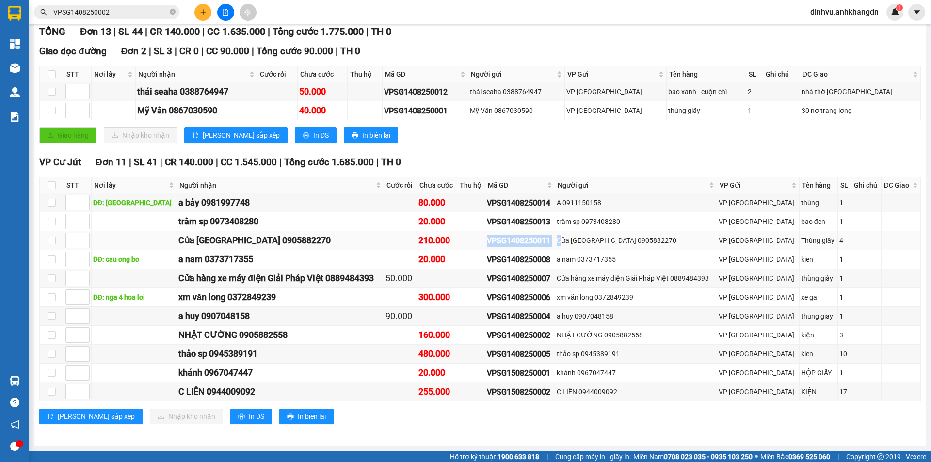
drag, startPoint x: 576, startPoint y: 242, endPoint x: 502, endPoint y: 250, distance: 75.0
click at [502, 250] on tr "Cửa [GEOGRAPHIC_DATA] 0905882270 210.000 VPSG1408250011 Cửa [GEOGRAPHIC_DATA] 0…" at bounding box center [480, 240] width 881 height 19
click at [553, 240] on div "VPSG1408250011" at bounding box center [520, 241] width 66 height 12
drag, startPoint x: 574, startPoint y: 240, endPoint x: 498, endPoint y: 246, distance: 75.8
click at [498, 246] on tr "Cửa [GEOGRAPHIC_DATA] 0905882270 210.000 VPSG1408250011 Cửa [GEOGRAPHIC_DATA] 0…" at bounding box center [480, 240] width 881 height 19
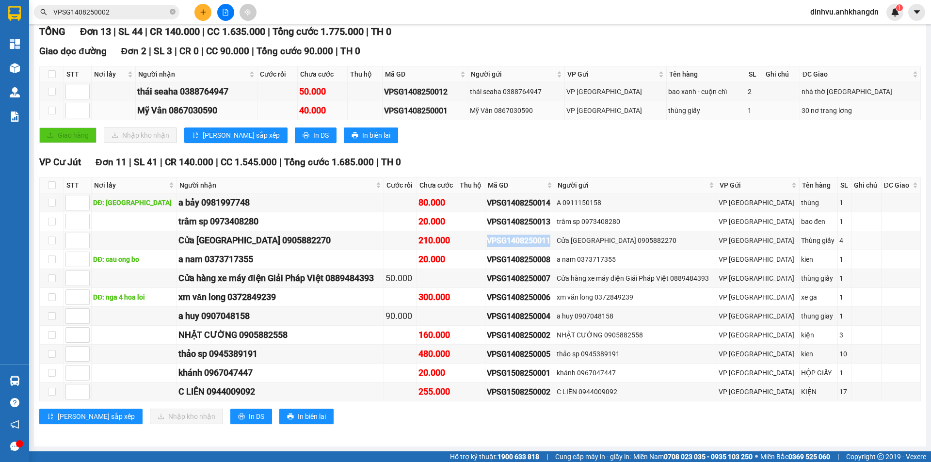
copy div "VPSG1408250011"
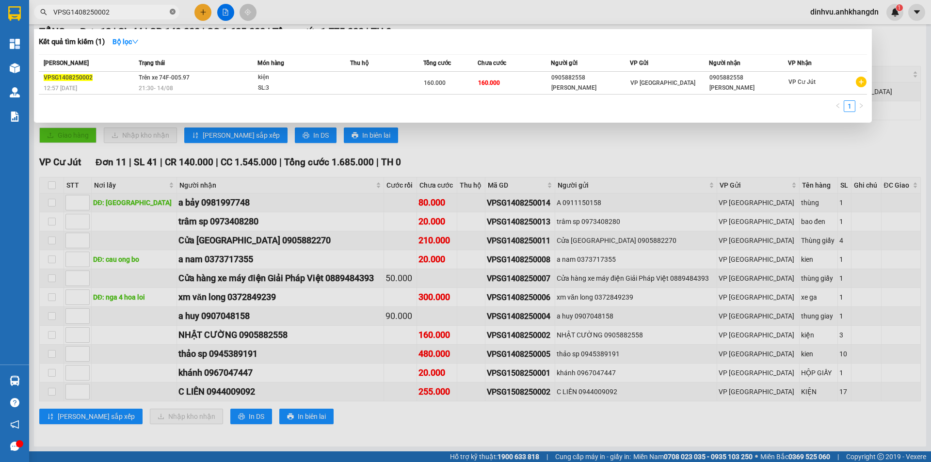
click at [174, 9] on span at bounding box center [173, 12] width 6 height 9
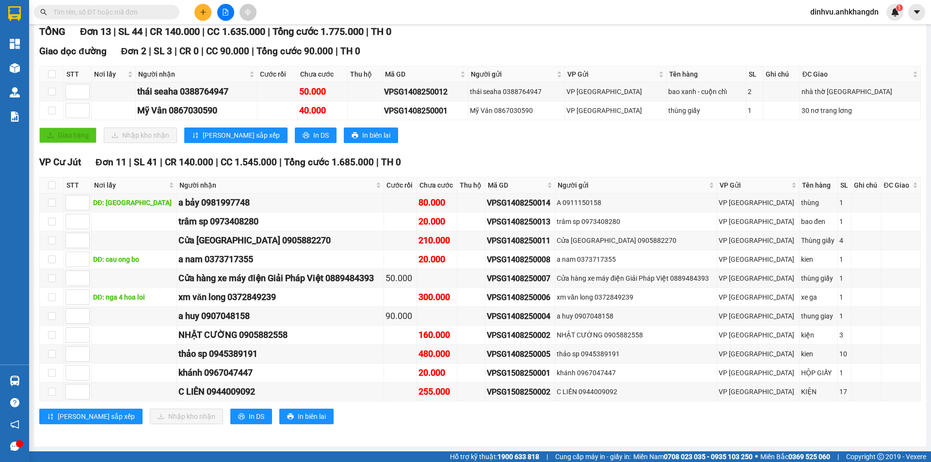
click at [148, 13] on input "text" at bounding box center [110, 12] width 114 height 11
paste input "VPSG1408250011"
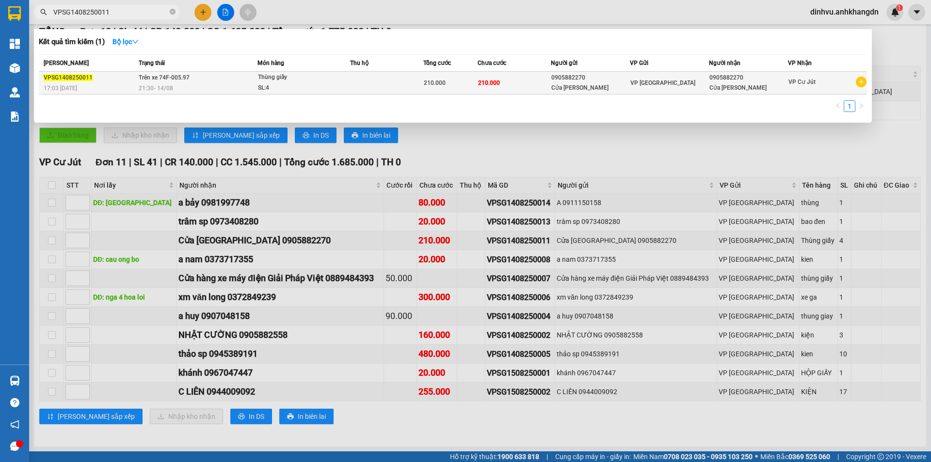
type input "VPSG1408250011"
click at [321, 81] on div "Thùng giấy" at bounding box center [294, 77] width 73 height 11
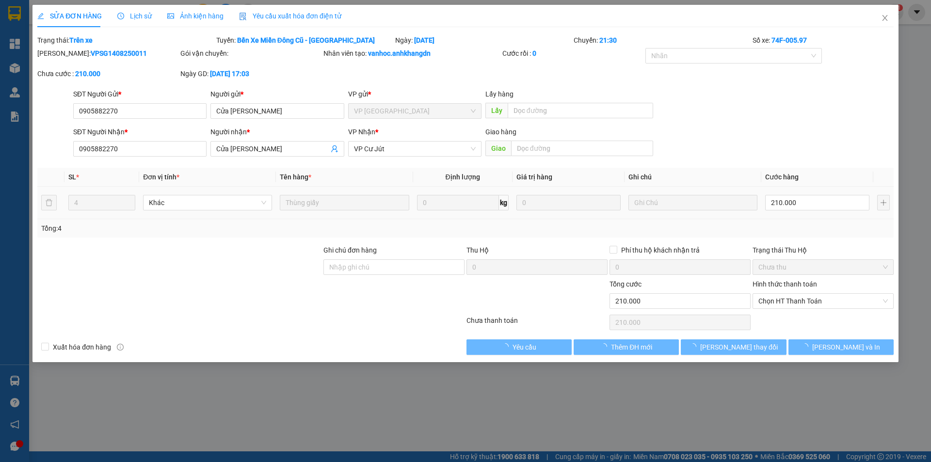
type input "0905882270"
type input "Cửa [PERSON_NAME]"
type input "0905882270"
type input "Cửa [PERSON_NAME]"
type input "210.000"
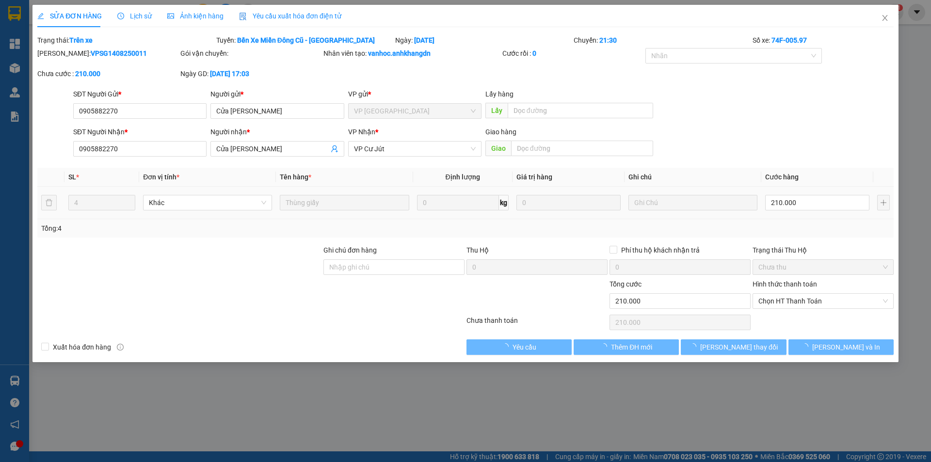
type input "210.000"
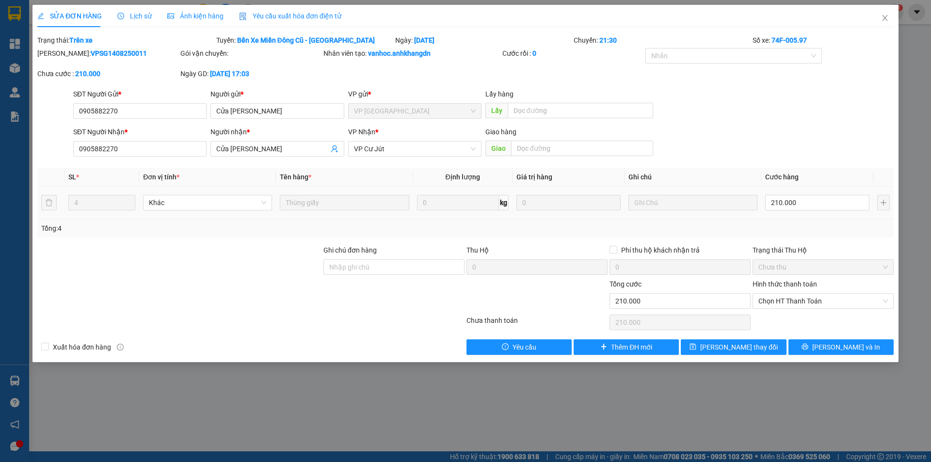
click at [812, 194] on div "210.000" at bounding box center [817, 202] width 104 height 19
click at [811, 201] on input "210.000" at bounding box center [817, 203] width 104 height 16
type input "0"
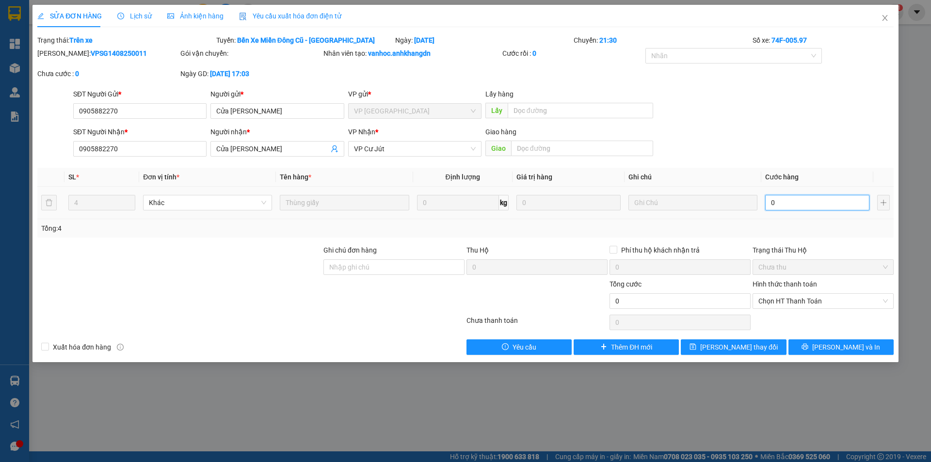
type input "10"
type input "180"
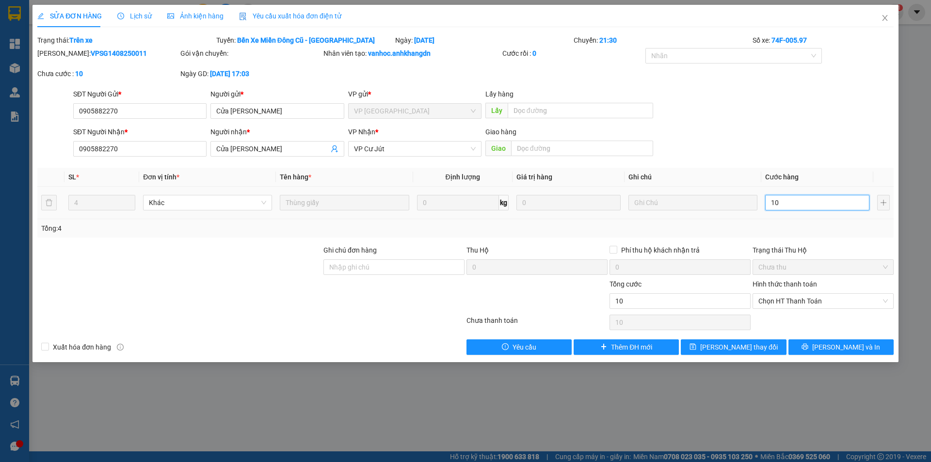
type input "180"
type input "1.800"
type input "18.000"
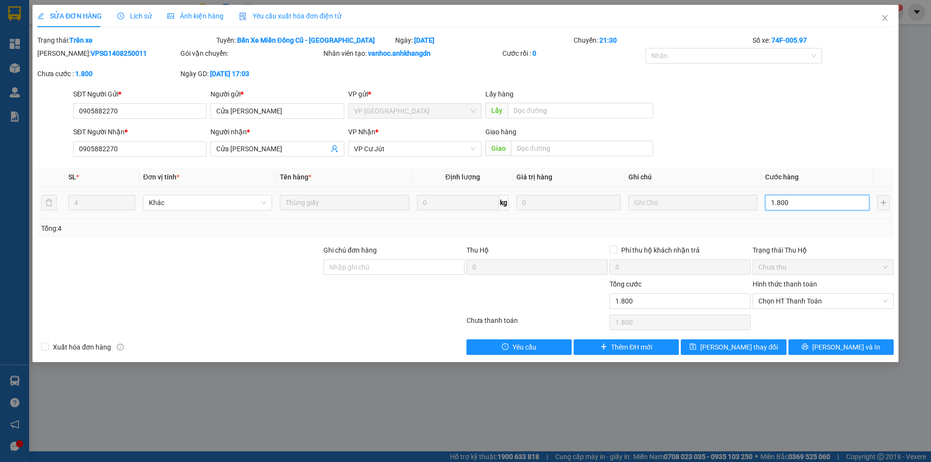
type input "18.000"
type input "180.000"
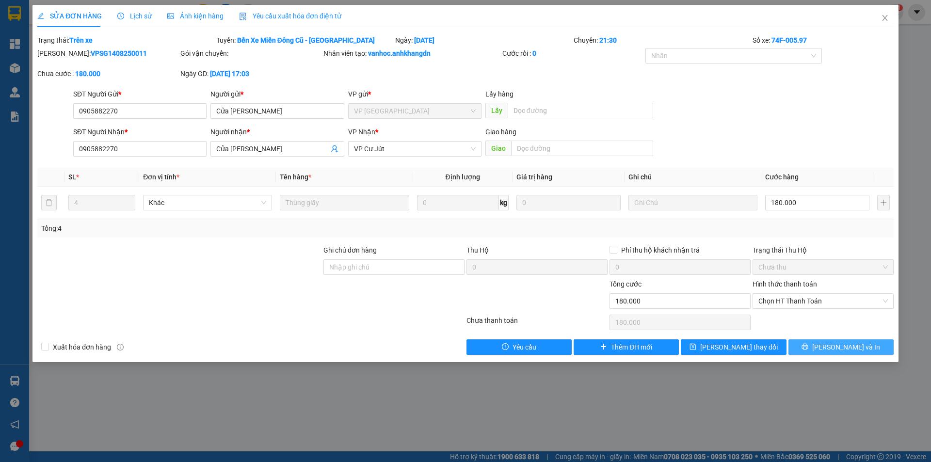
click at [808, 344] on icon "printer" at bounding box center [804, 346] width 7 height 7
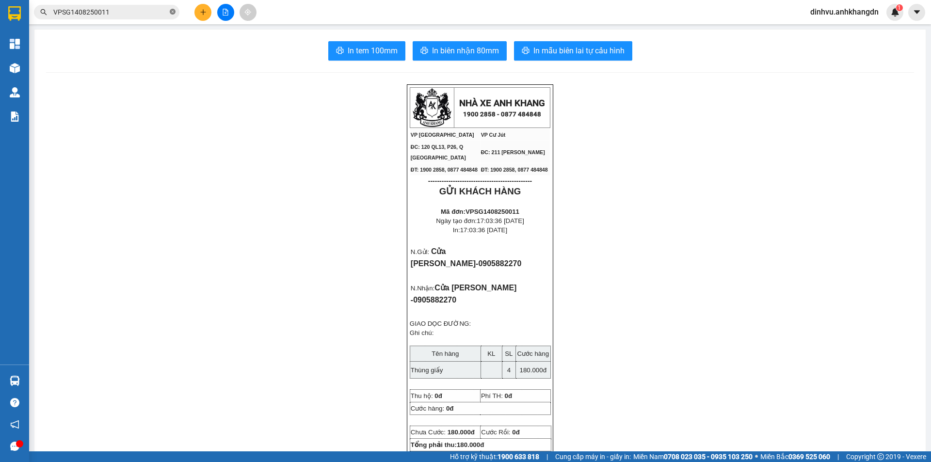
click at [172, 13] on icon "close-circle" at bounding box center [173, 12] width 6 height 6
click at [296, 15] on div "Kết quả tìm kiếm ( 1 ) Bộ lọc Mã ĐH Trạng thái Món hàng Thu hộ Tổng cước Chưa c…" at bounding box center [465, 12] width 931 height 24
click at [258, 44] on div "In tem 100mm In biên nhận 80mm In mẫu biên lai tự cấu hình" at bounding box center [480, 50] width 868 height 19
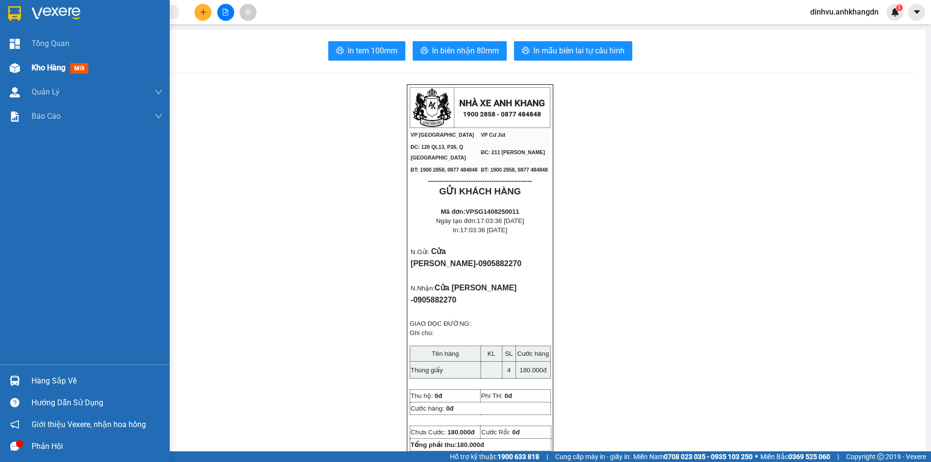
click at [32, 67] on span "Kho hàng" at bounding box center [49, 67] width 34 height 9
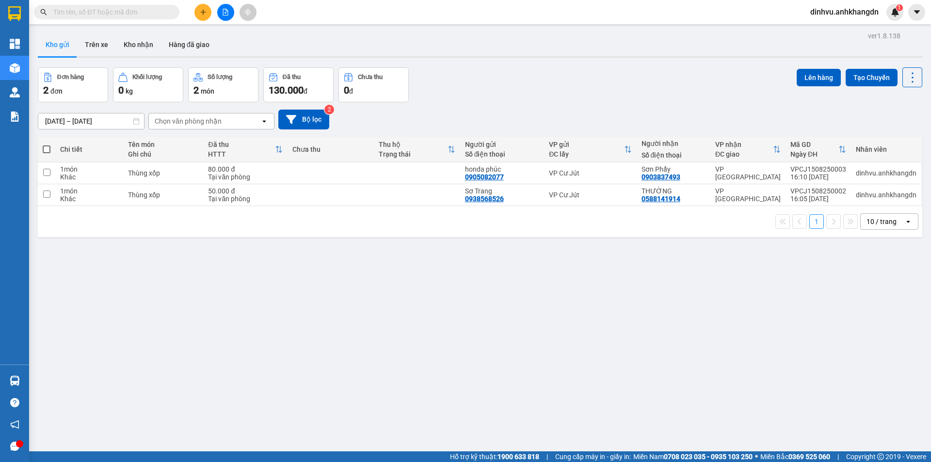
click at [537, 103] on div "[DATE] – [DATE] Press the down arrow key to interact with the calendar and sele…" at bounding box center [480, 119] width 884 height 34
click at [223, 16] on button at bounding box center [225, 12] width 17 height 17
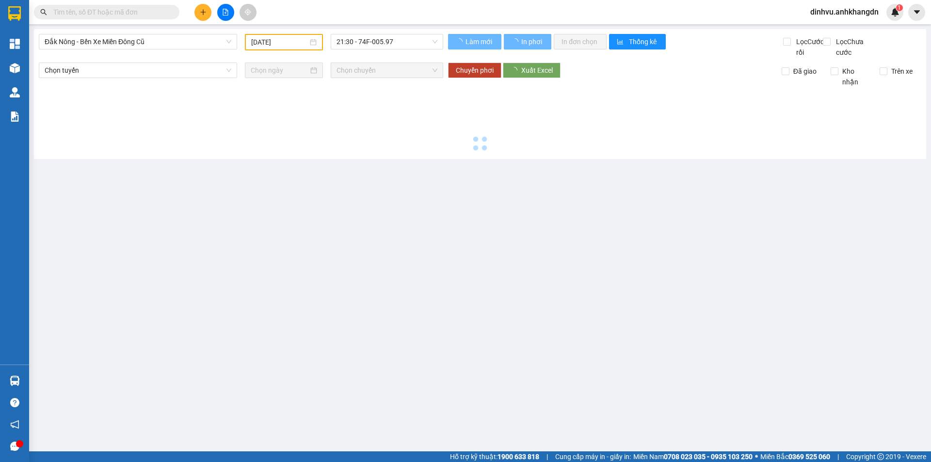
type input "[DATE]"
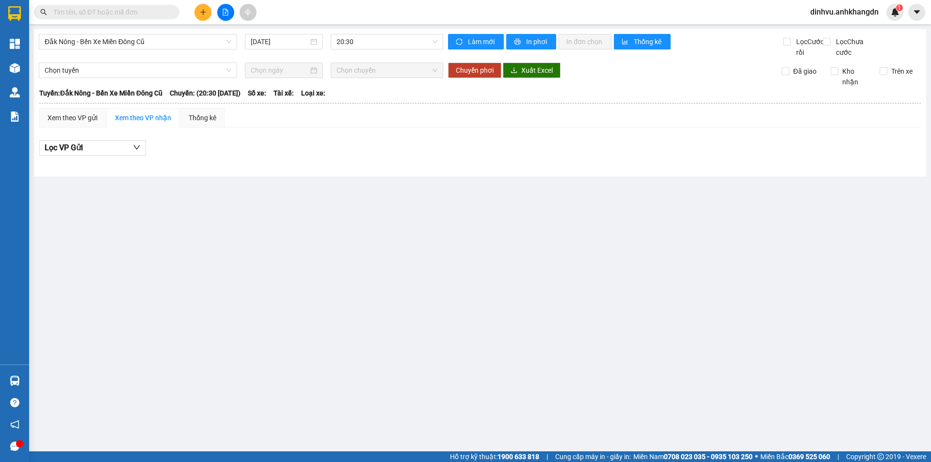
click at [605, 140] on div "Xem theo VP gửi Xem theo VP nhận Thống kê Lọc VP Gửi" at bounding box center [479, 137] width 881 height 58
click at [202, 50] on div "Đắk Nông - Bến Xe Miền Đông Cũ [DATE] 20:30" at bounding box center [241, 46] width 404 height 24
click at [191, 52] on div "Đắk Nông - Bến Xe Miền Đông Cũ [DATE] 20:30" at bounding box center [241, 46] width 404 height 24
click at [187, 47] on span "Đắk Nông - Bến Xe Miền Đông Cũ" at bounding box center [138, 41] width 187 height 15
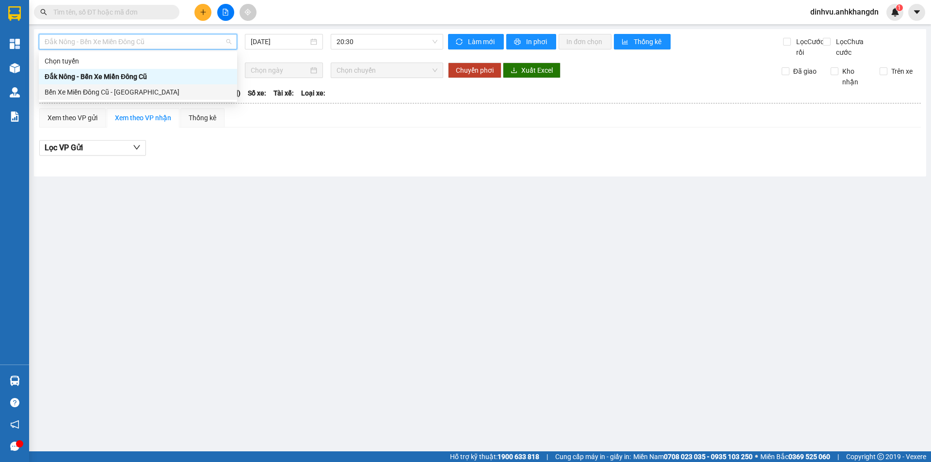
click at [147, 97] on div "Bến Xe Miền Đông Cũ - [GEOGRAPHIC_DATA]" at bounding box center [138, 92] width 198 height 16
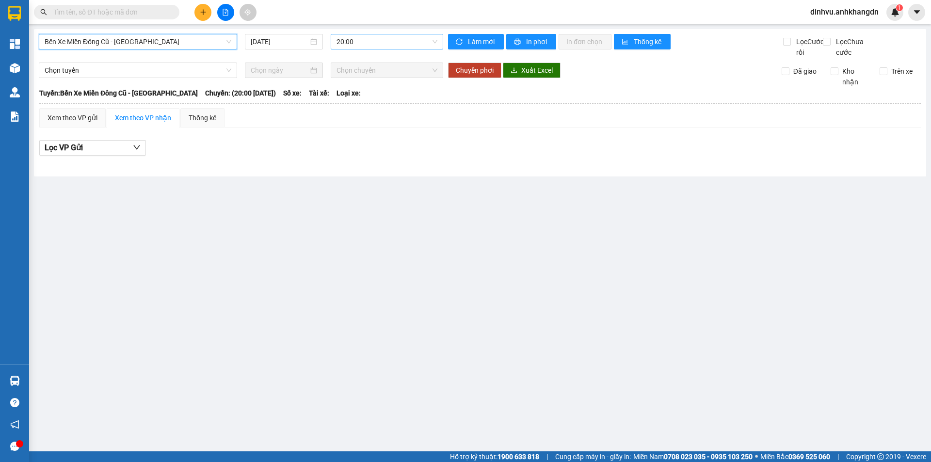
click at [364, 44] on span "20:00" at bounding box center [386, 41] width 101 height 15
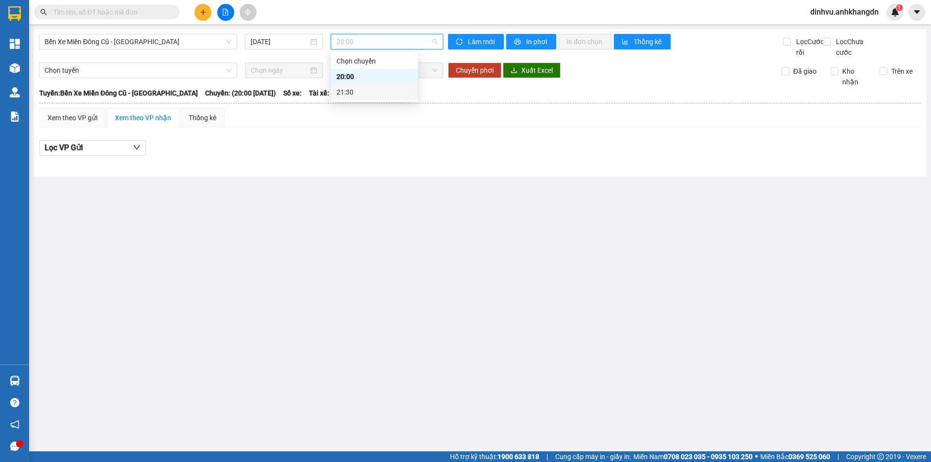
click at [365, 91] on div "21:30" at bounding box center [374, 92] width 76 height 11
click at [654, 125] on div "Xem theo VP gửi Xem theo VP nhận Thống kê" at bounding box center [479, 117] width 881 height 19
click at [296, 42] on input "[DATE]" at bounding box center [280, 41] width 58 height 11
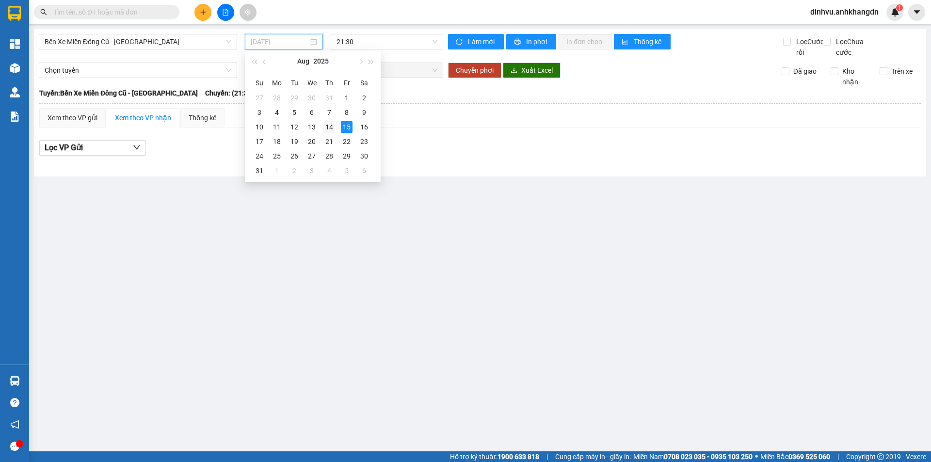
click at [325, 127] on div "14" at bounding box center [329, 127] width 12 height 12
type input "[DATE]"
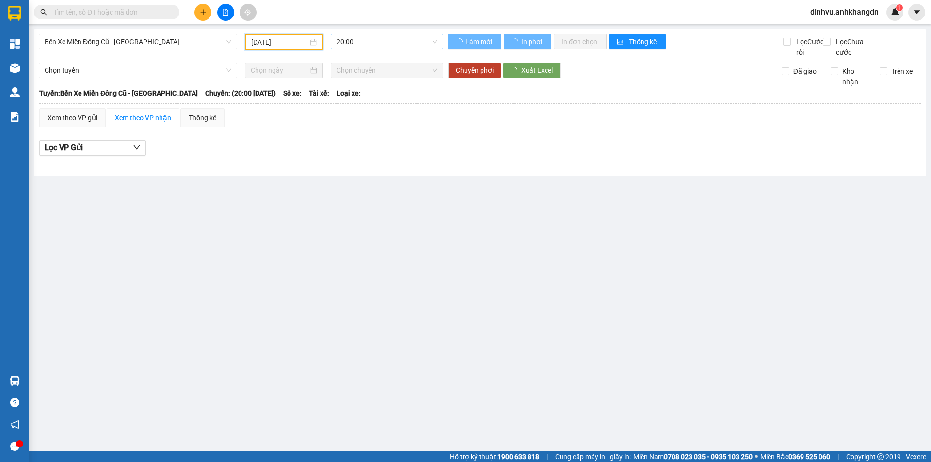
click at [359, 40] on span "20:00" at bounding box center [386, 41] width 101 height 15
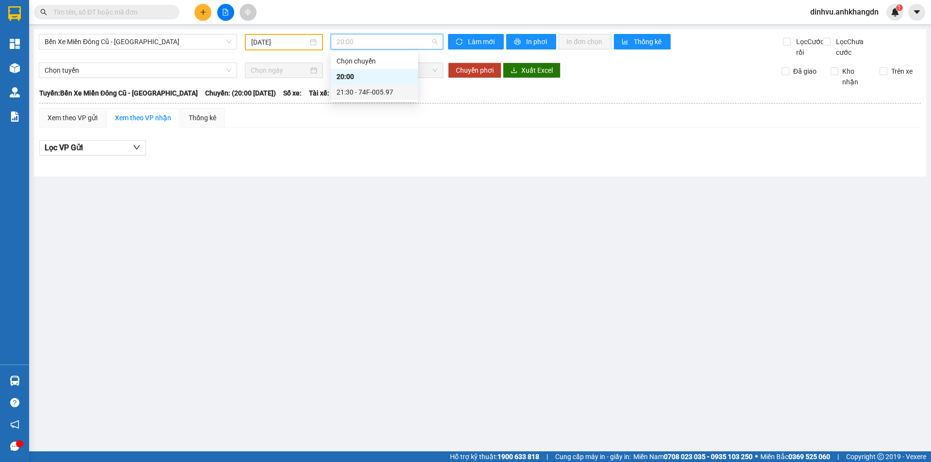
drag, startPoint x: 364, startPoint y: 94, endPoint x: 411, endPoint y: 95, distance: 46.5
click at [364, 94] on div "21:30 - 74F-005.97" at bounding box center [374, 92] width 76 height 11
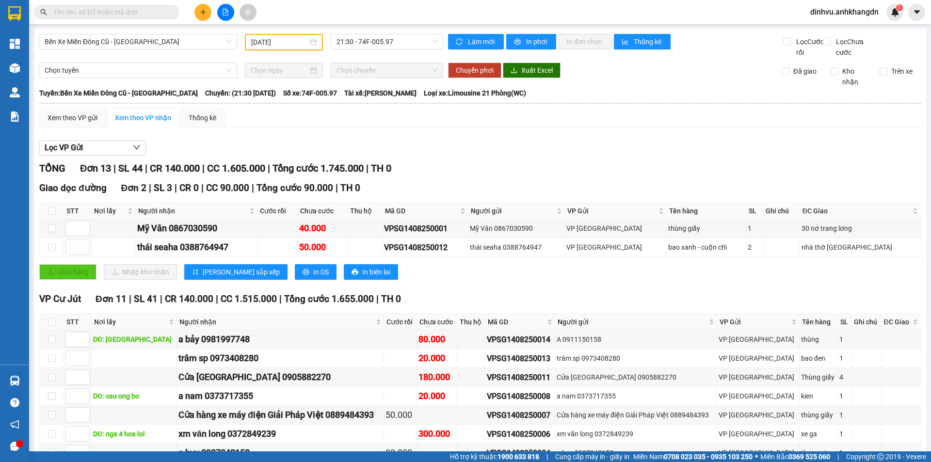
click at [674, 87] on div "Chọn tuyến Chọn chuyến Chuyển phơi Xuất Excel Đã giao Kho nhận Trên xe" at bounding box center [480, 75] width 882 height 25
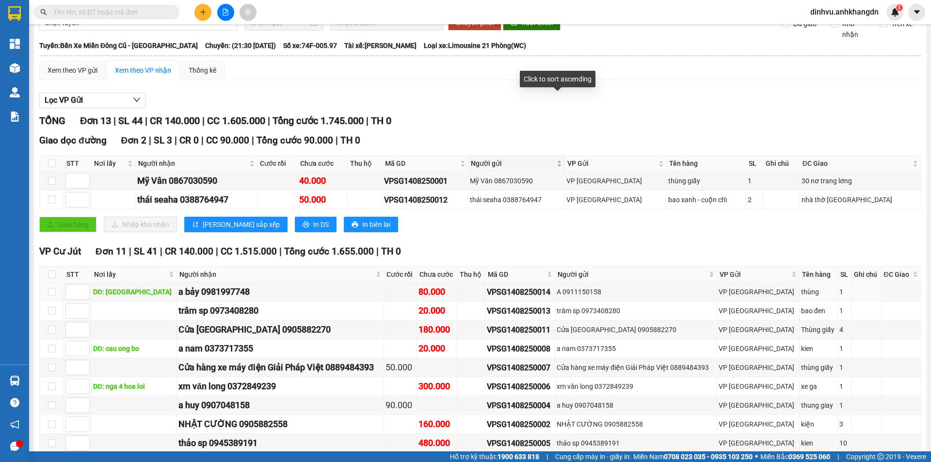
scroll to position [145, 0]
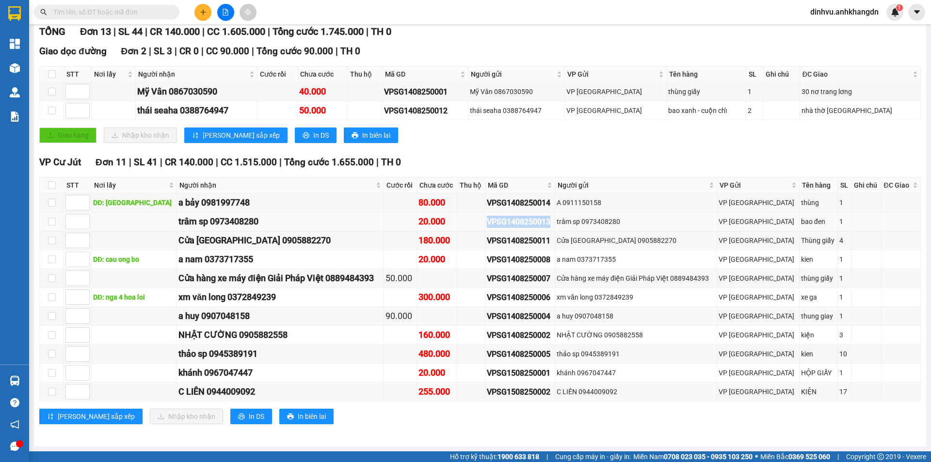
drag, startPoint x: 564, startPoint y: 225, endPoint x: 501, endPoint y: 224, distance: 63.0
click at [501, 224] on td "VPSG1408250013" at bounding box center [520, 221] width 70 height 19
copy div "VPSG1408250013"
click at [158, 19] on span at bounding box center [106, 12] width 145 height 15
click at [157, 16] on input "text" at bounding box center [110, 12] width 114 height 11
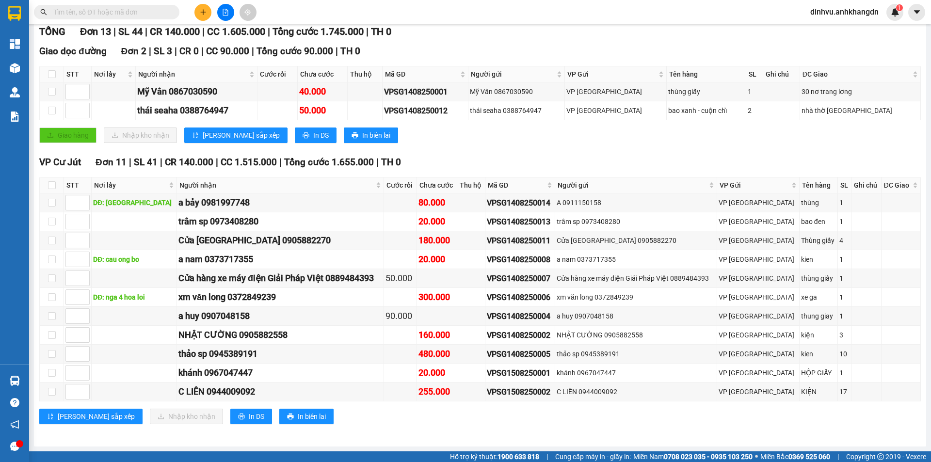
paste input "VPSG1408250013"
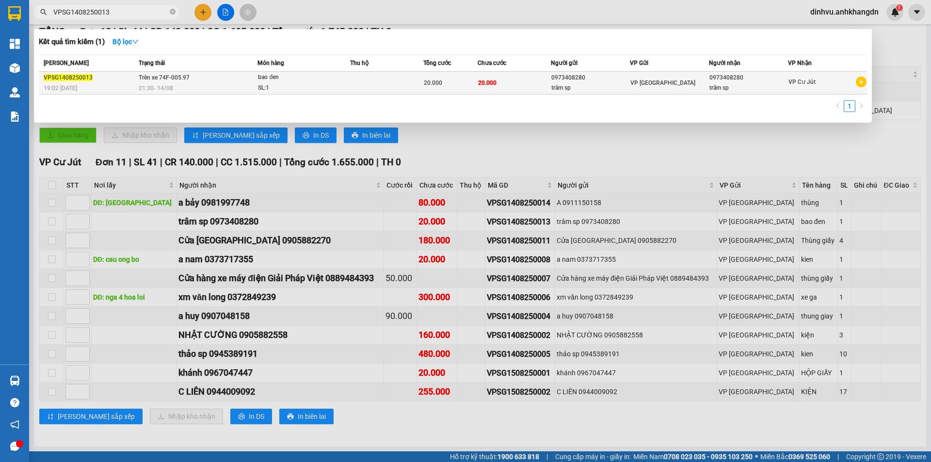
type input "VPSG1408250013"
click at [481, 94] on td "20.000" at bounding box center [513, 83] width 73 height 23
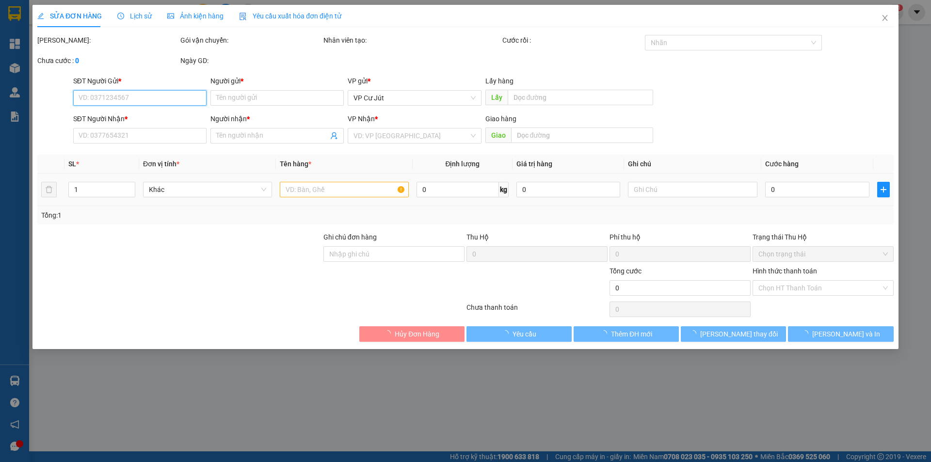
type input "0973408280"
type input "trâm sp"
type input "0973408280"
type input "trâm sp"
type input "20.000"
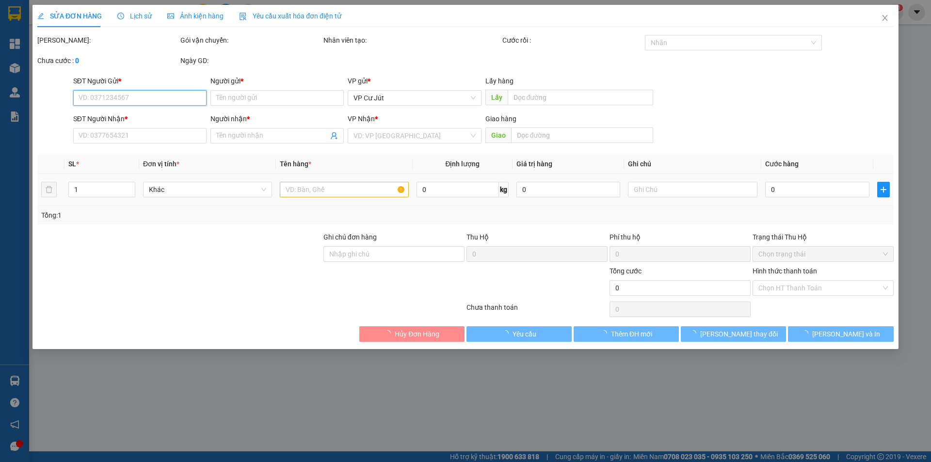
type input "20.000"
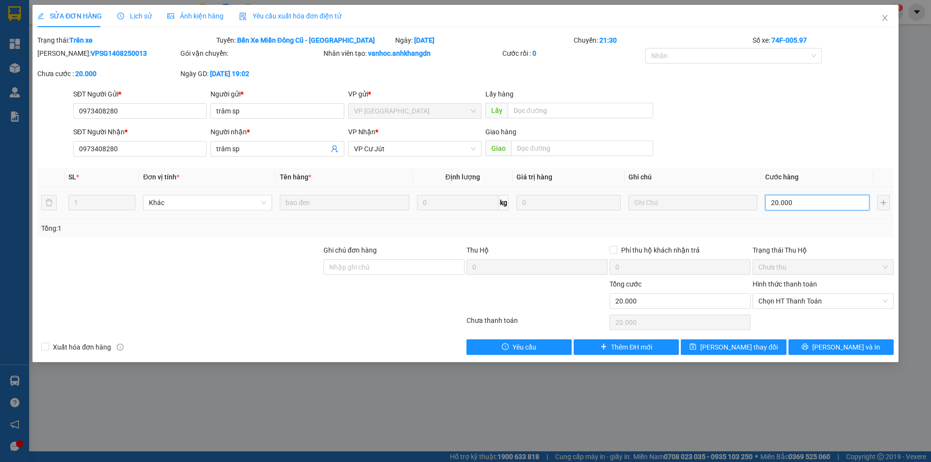
click at [802, 201] on input "20.000" at bounding box center [817, 203] width 104 height 16
type input "0"
type input "30"
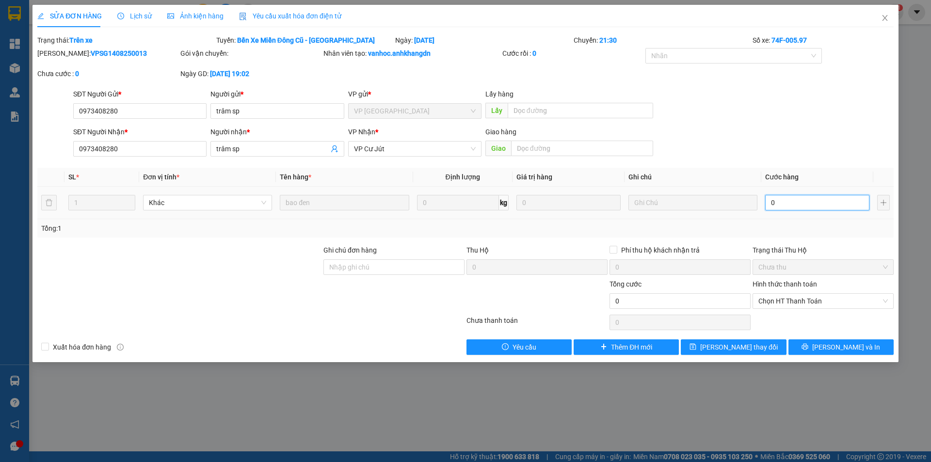
type input "30"
type input "300"
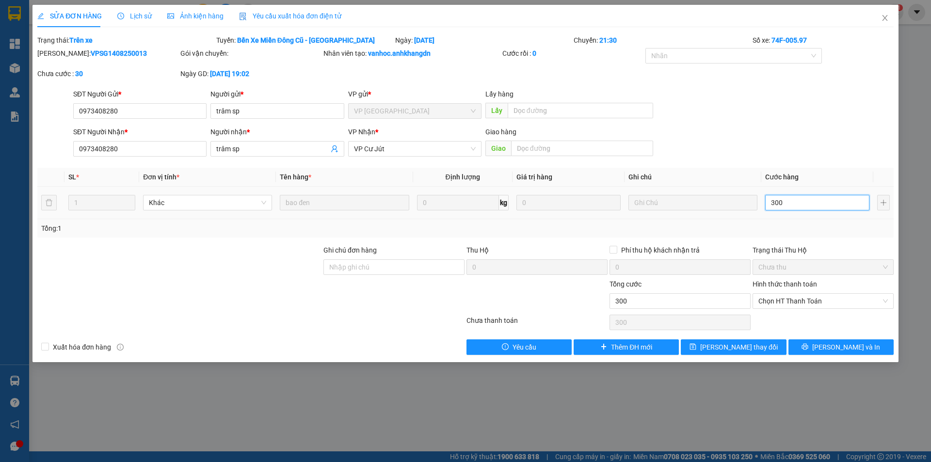
type input "3.000"
type input "30.000"
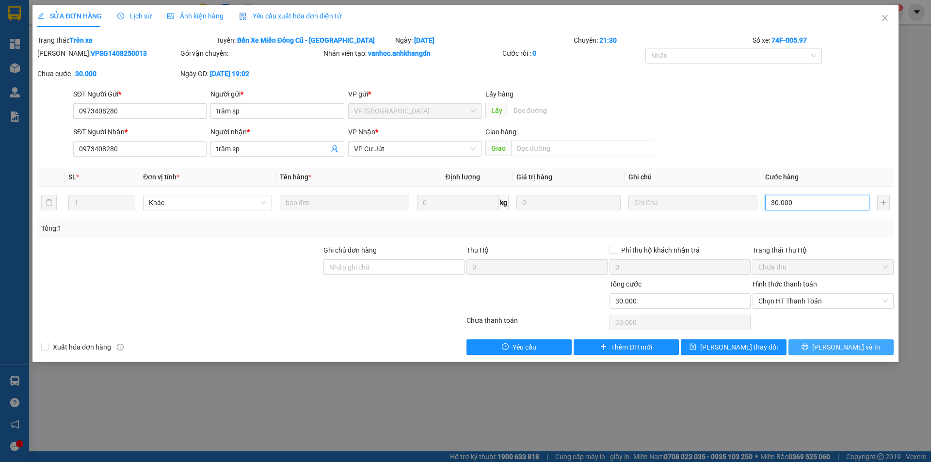
type input "30.000"
click at [852, 350] on span "[PERSON_NAME] và In" at bounding box center [846, 347] width 68 height 11
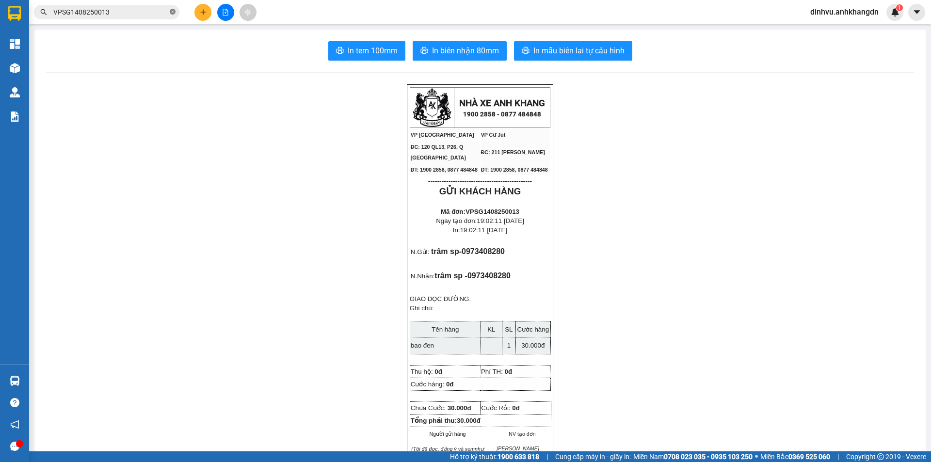
click at [172, 11] on icon "close-circle" at bounding box center [173, 12] width 6 height 6
click at [222, 17] on button at bounding box center [225, 12] width 17 height 17
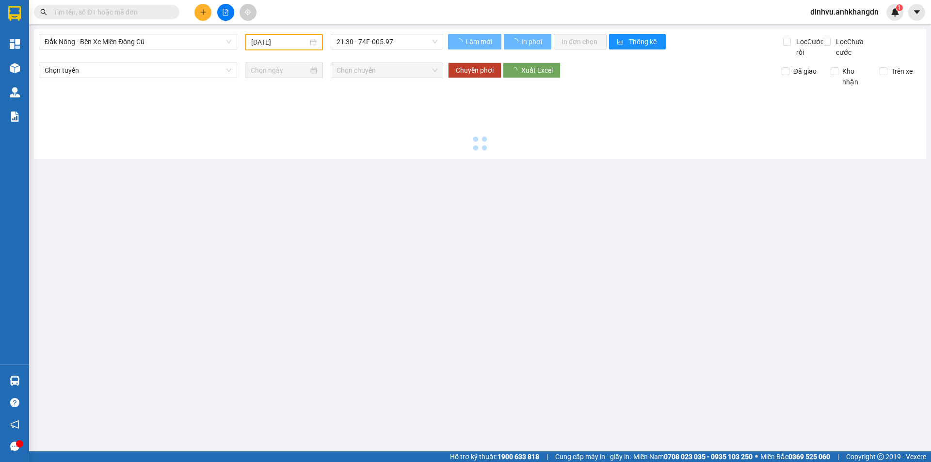
type input "[DATE]"
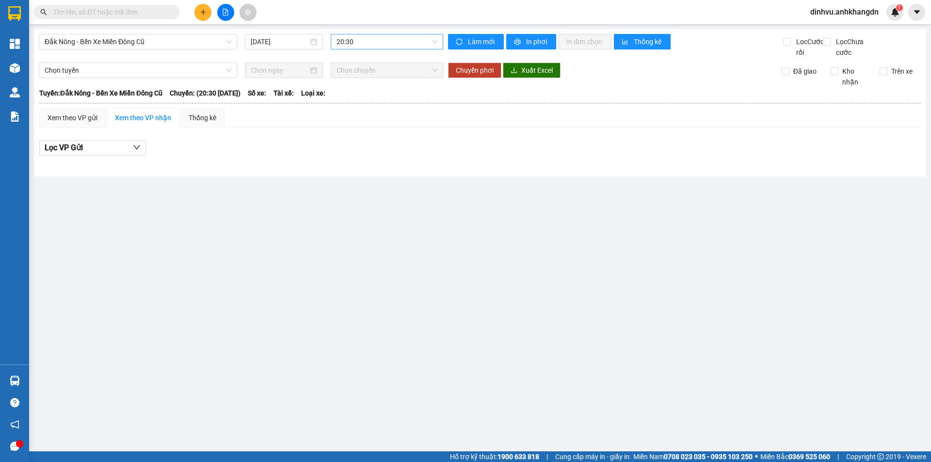
click at [351, 45] on span "20:30" at bounding box center [386, 41] width 101 height 15
click at [368, 44] on span "20:30" at bounding box center [386, 41] width 101 height 15
click at [632, 71] on div "Đắk Nông - Bến Xe Miền Đông Cũ [DATE] 20:30 20:30 Làm mới In phơi In đơn chọn T…" at bounding box center [480, 102] width 892 height 147
